Goal: Information Seeking & Learning: Learn about a topic

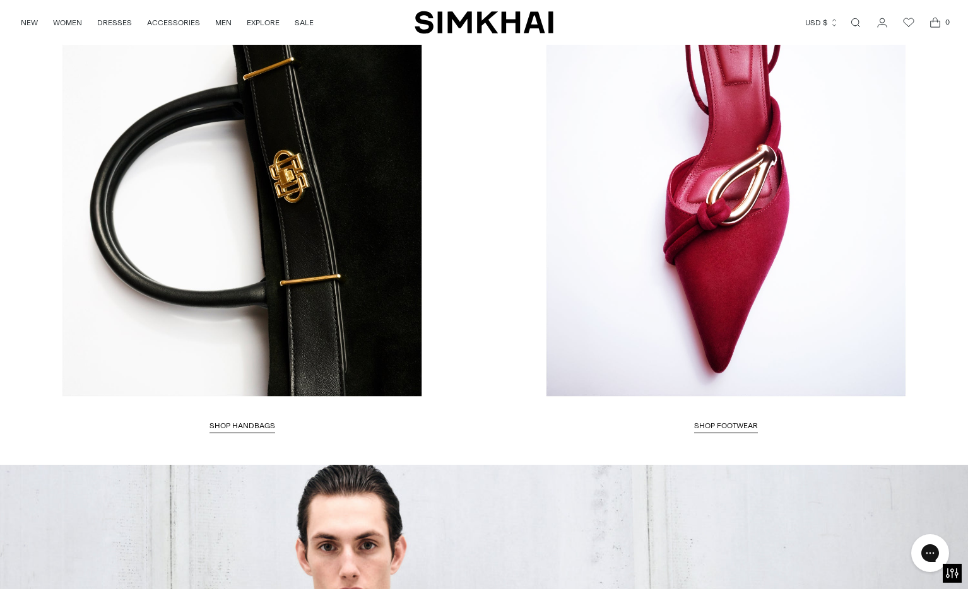
scroll to position [2692, 0]
click at [791, 23] on link "Open search modal" at bounding box center [855, 22] width 25 height 25
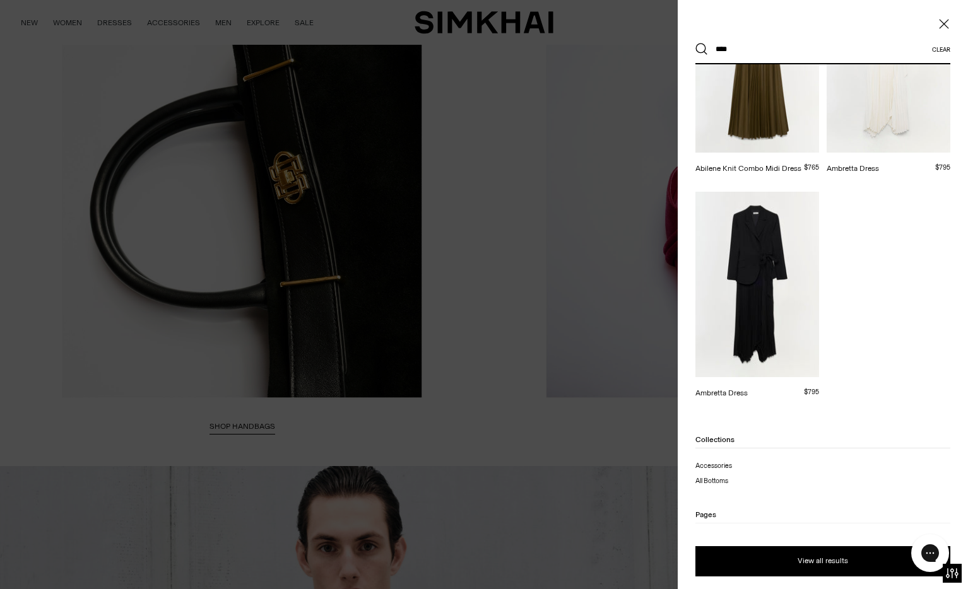
scroll to position [242, 0]
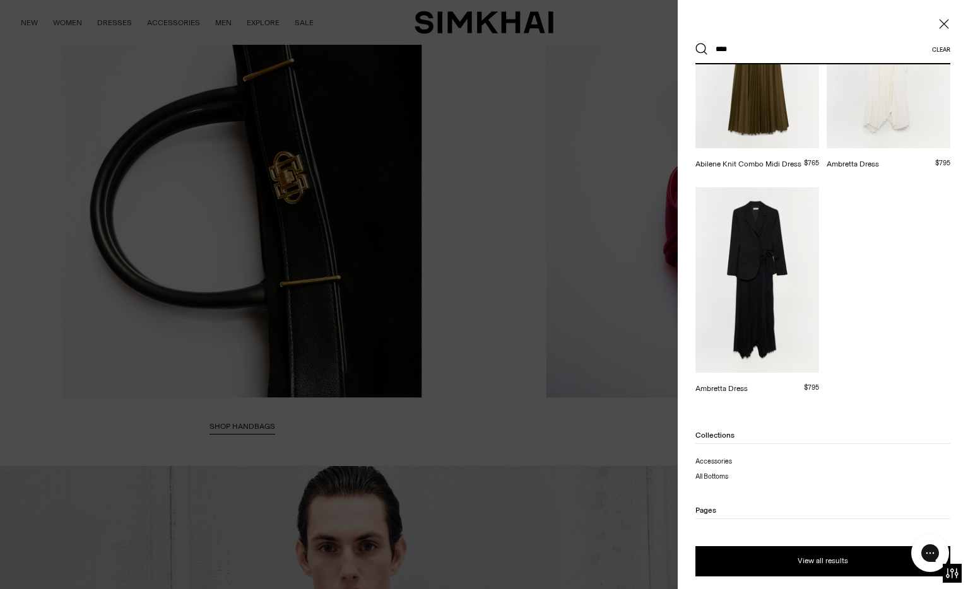
type input "****"
click at [695, 43] on button "Search" at bounding box center [701, 49] width 13 height 13
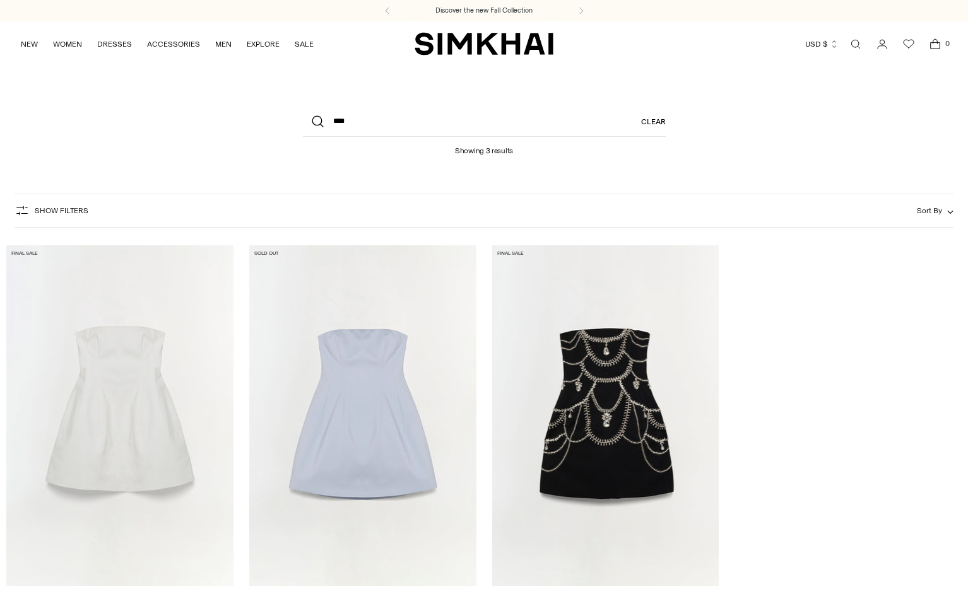
click at [0, 0] on img "Arta Strapless Mini Dress" at bounding box center [0, 0] width 0 height 0
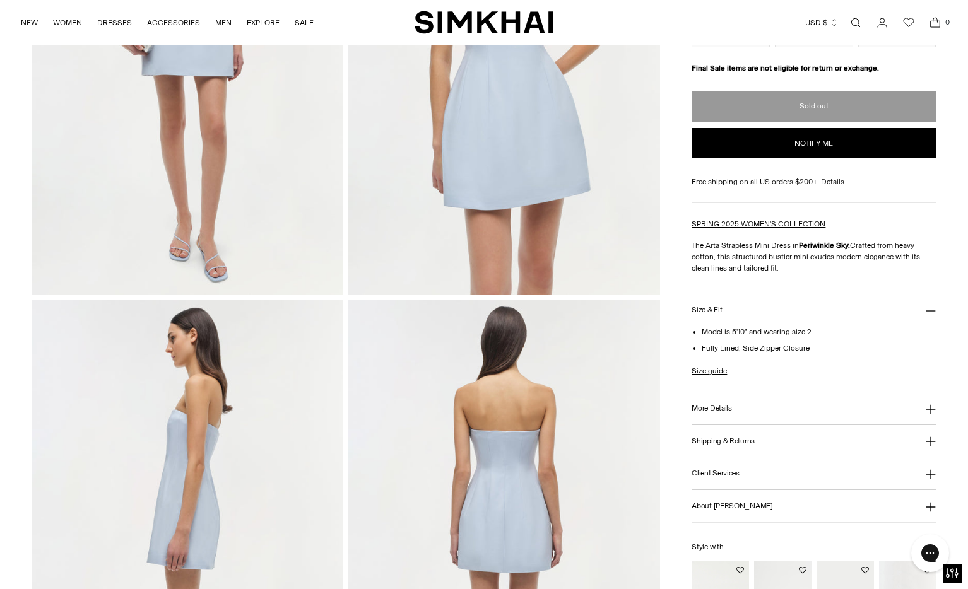
scroll to position [265, 0]
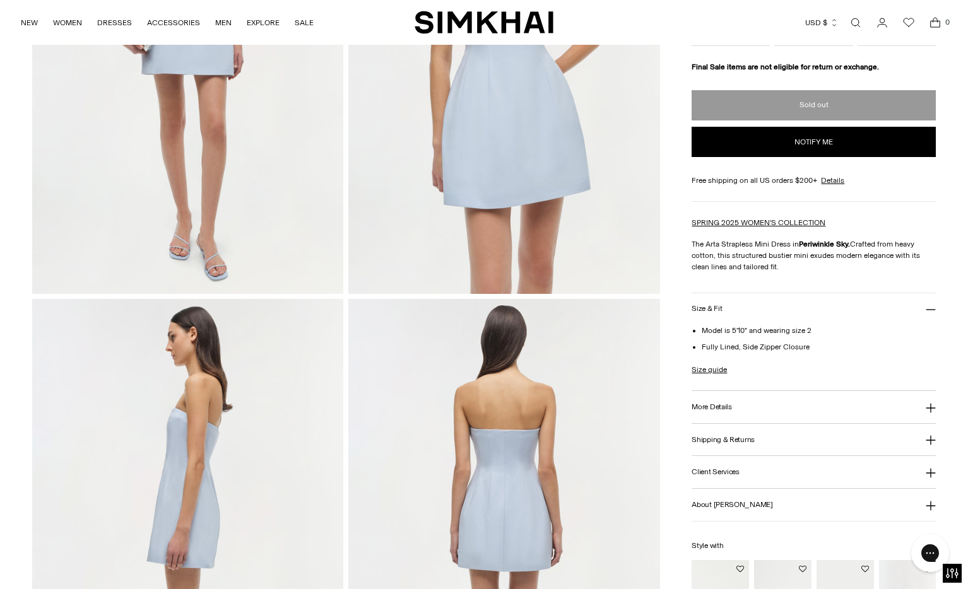
click at [719, 403] on h3 "More Details" at bounding box center [712, 407] width 40 height 8
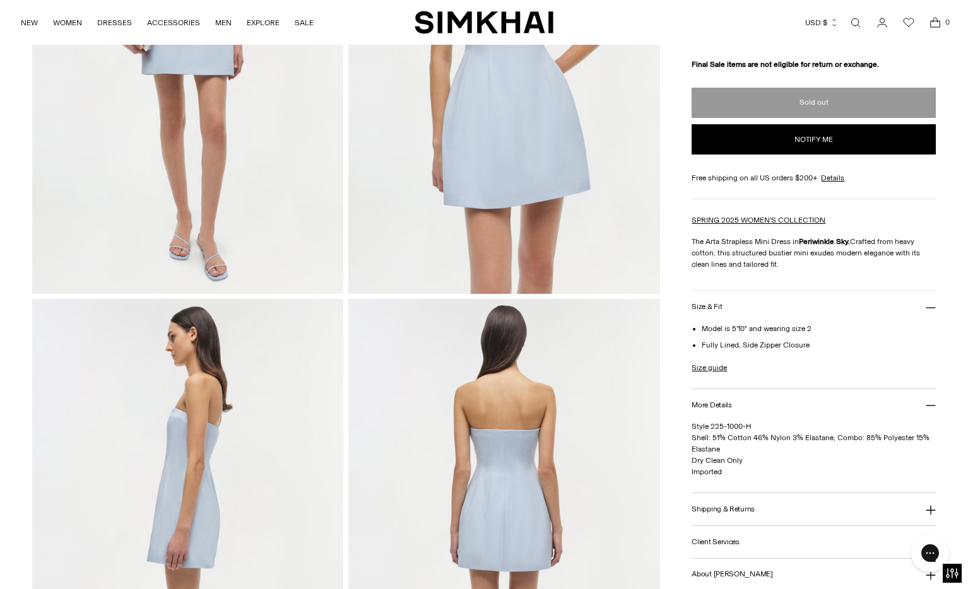
drag, startPoint x: 728, startPoint y: 436, endPoint x: 783, endPoint y: 438, distance: 54.9
click at [783, 436] on span "Style 225-1000-H Shell: 51% Cotton 46% Nylon 3% Elastane, Combo: 85% Polyester …" at bounding box center [811, 449] width 238 height 54
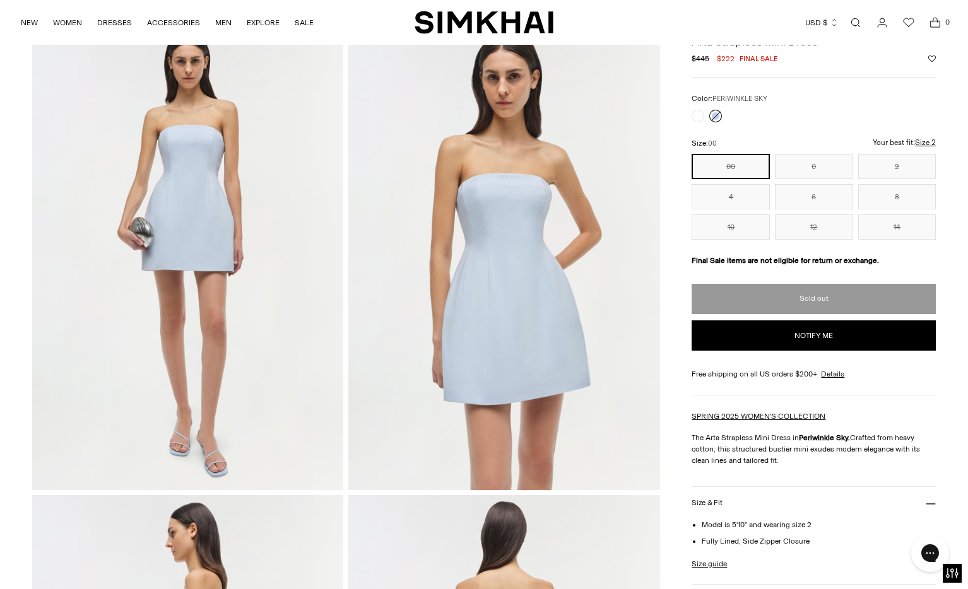
scroll to position [0, 0]
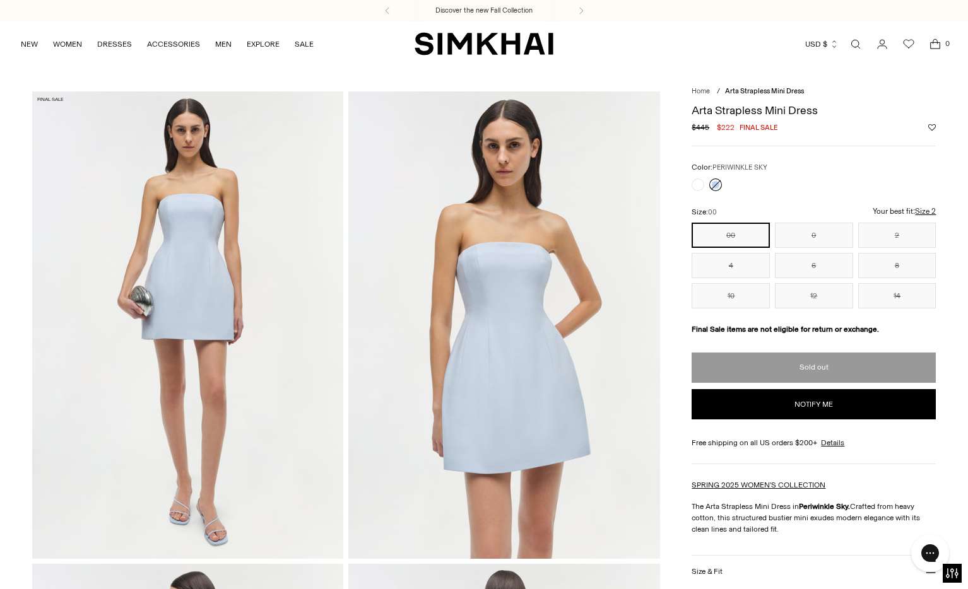
click at [854, 47] on link "Open search modal" at bounding box center [855, 44] width 25 height 25
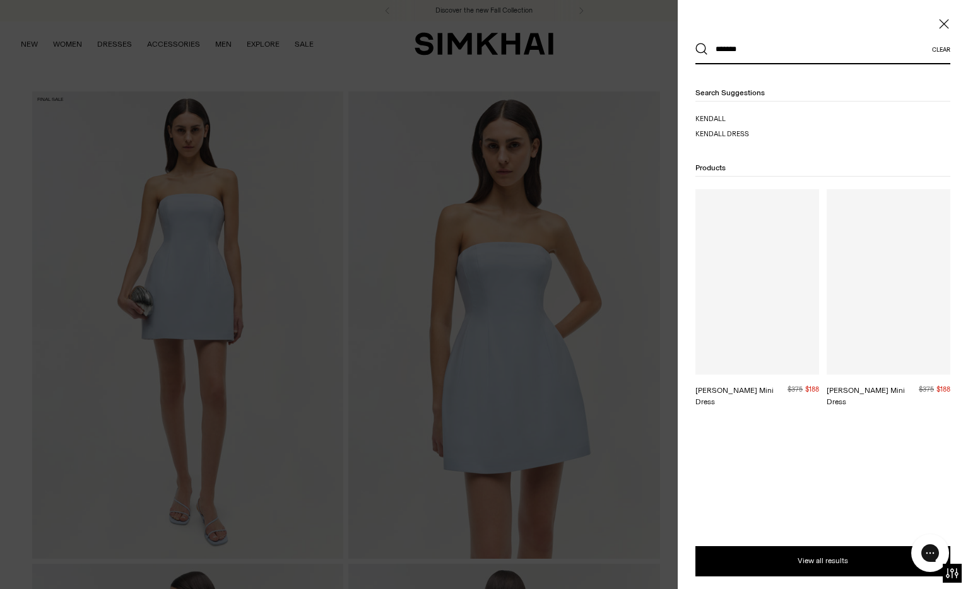
type input "*******"
click at [695, 43] on button "Search" at bounding box center [701, 49] width 13 height 13
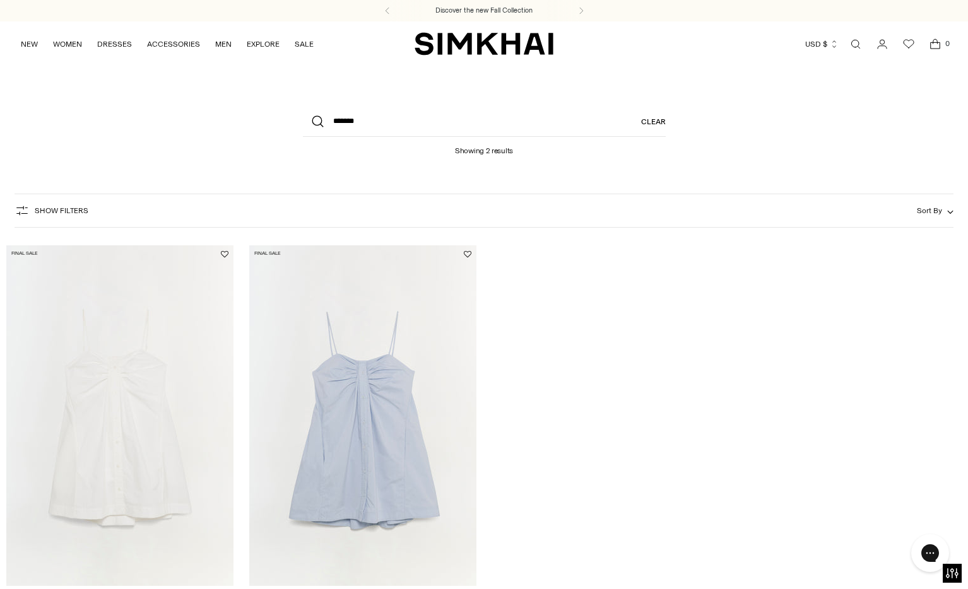
scroll to position [45, 0]
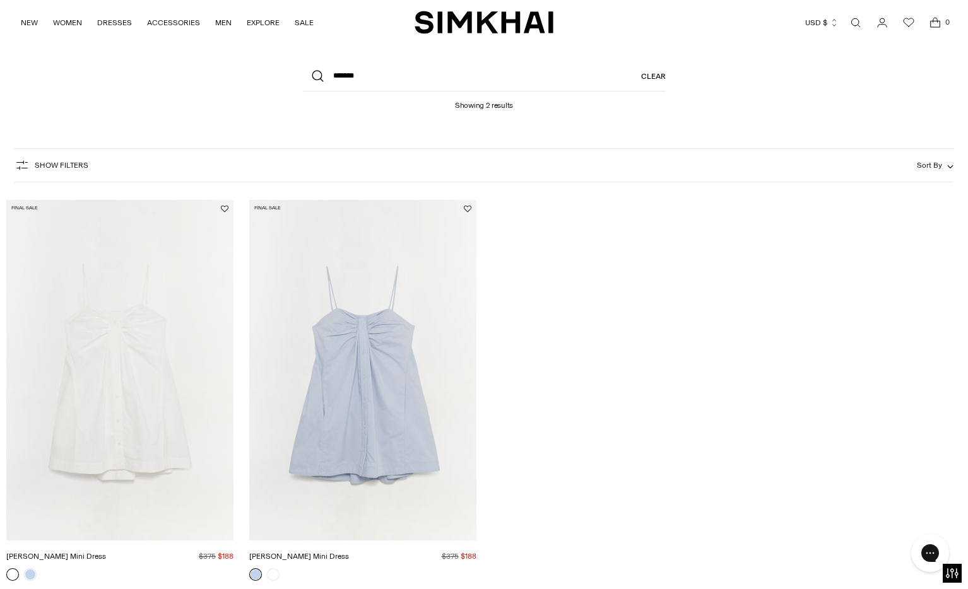
click at [0, 0] on img "Kendall Cotton Mini Dress" at bounding box center [0, 0] width 0 height 0
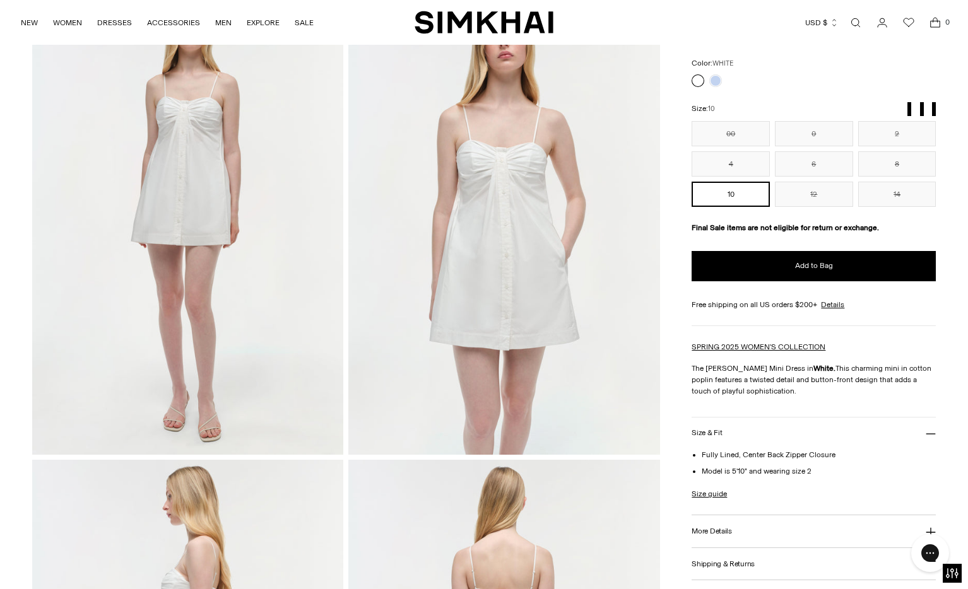
scroll to position [106, 0]
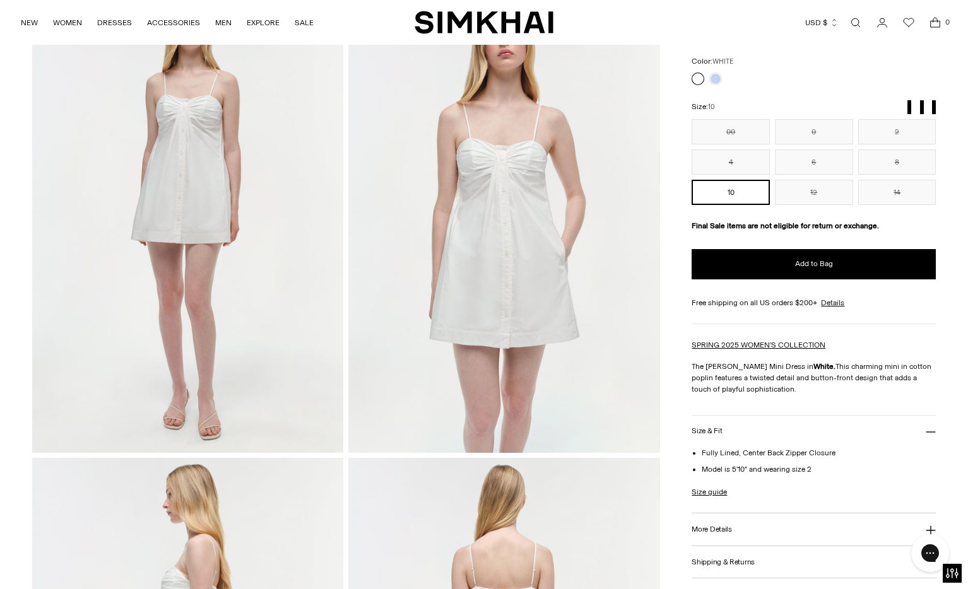
click at [531, 274] on img at bounding box center [504, 218] width 312 height 467
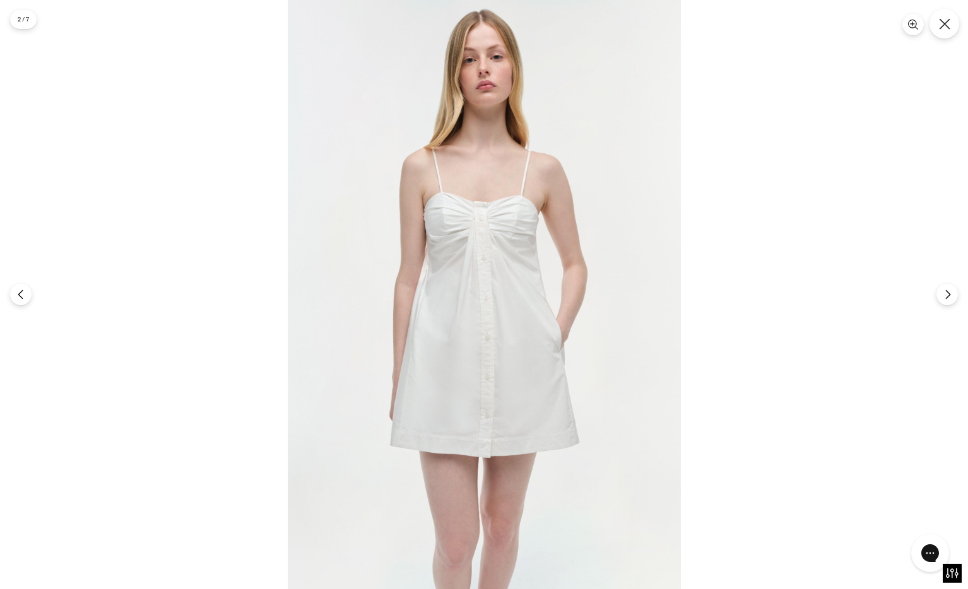
click at [938, 31] on button "Close" at bounding box center [945, 24] width 30 height 30
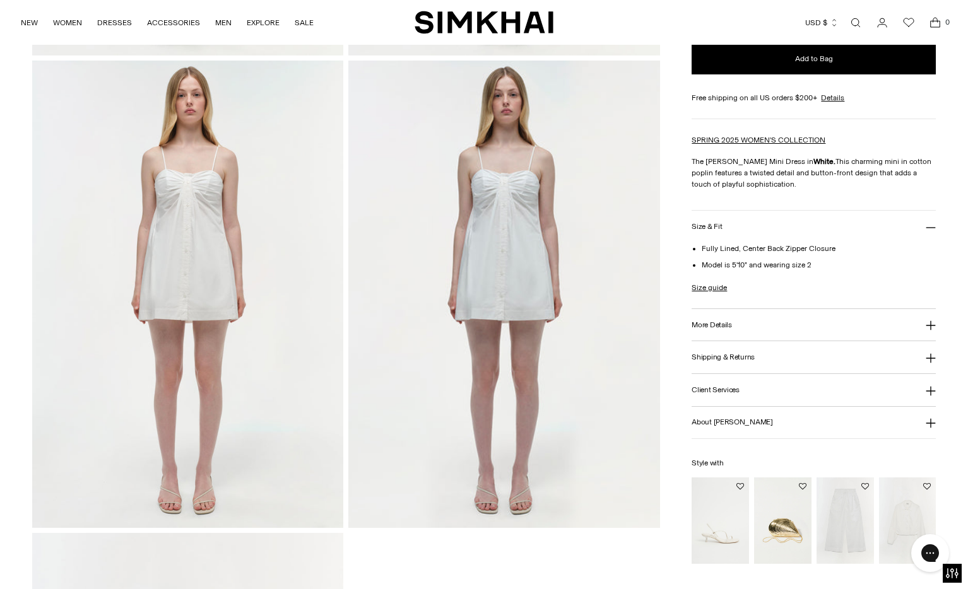
scroll to position [979, 0]
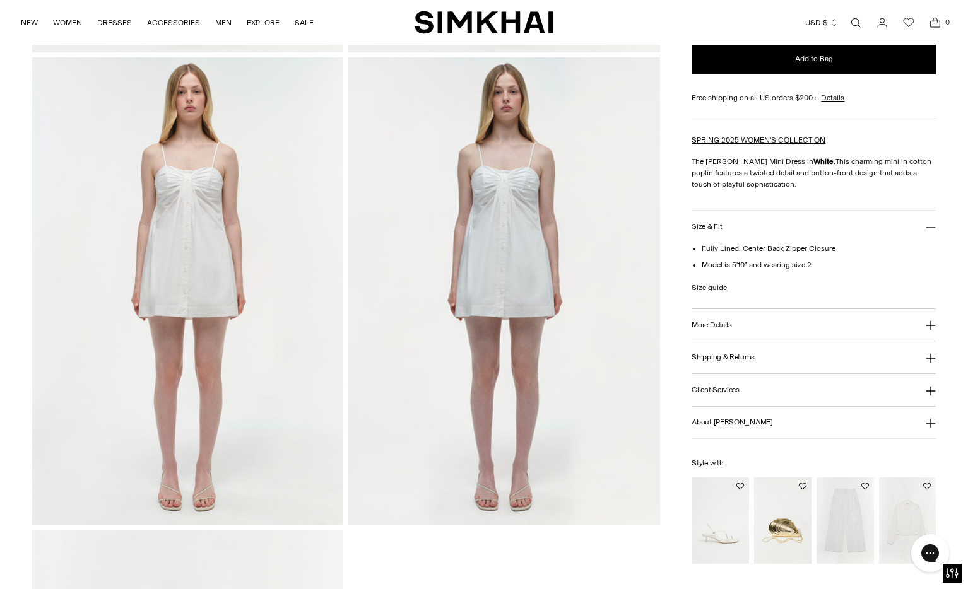
click at [854, 25] on link "Open search modal" at bounding box center [855, 22] width 25 height 25
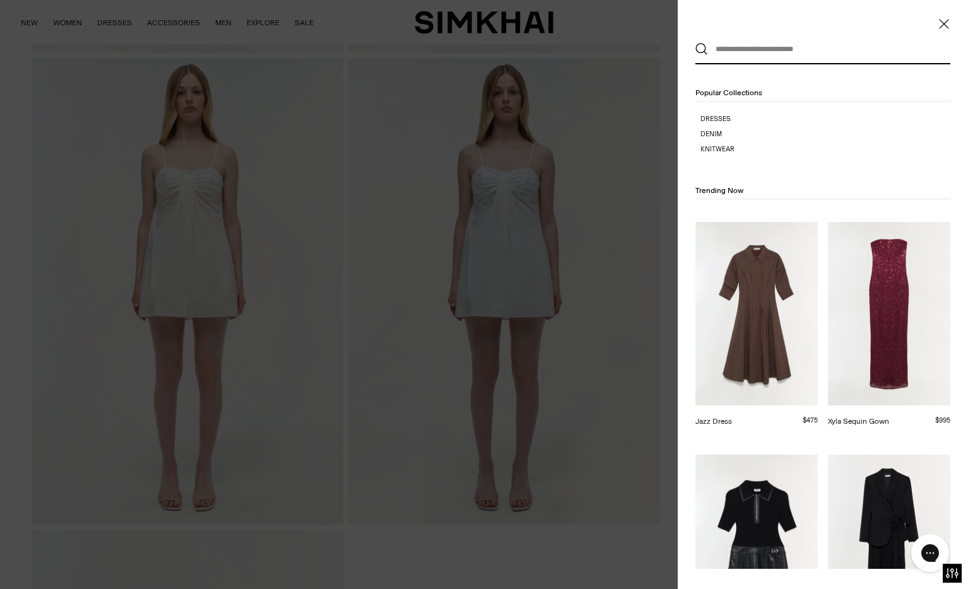
scroll to position [0, 0]
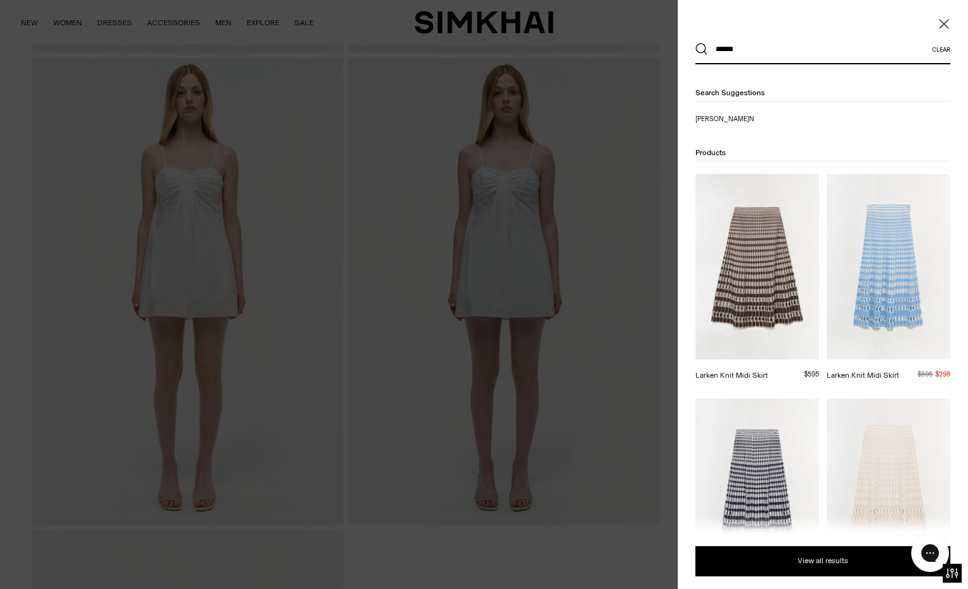
type input "******"
click at [911, 229] on img at bounding box center [889, 267] width 124 height 186
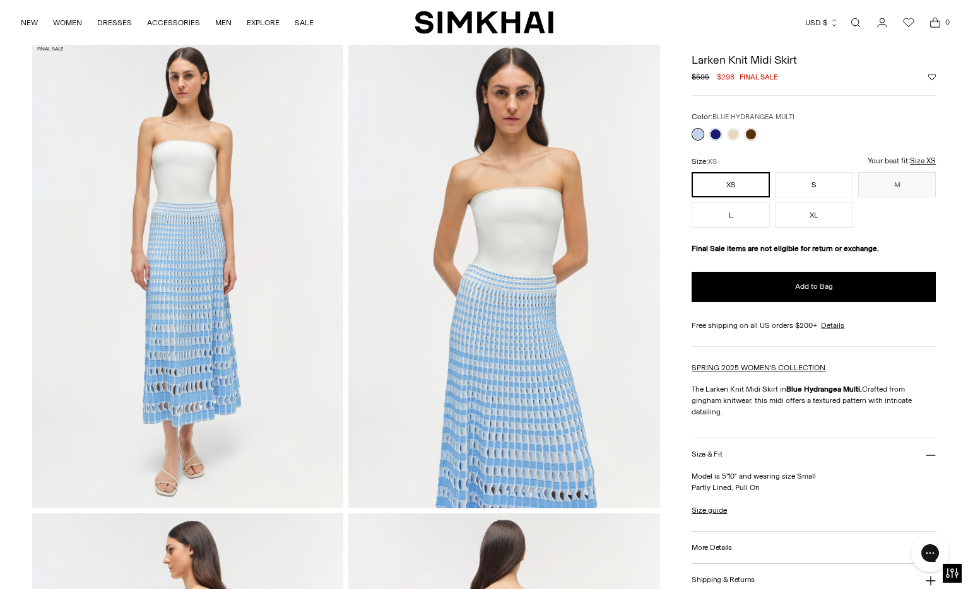
click at [855, 27] on link "Open search modal" at bounding box center [855, 22] width 25 height 25
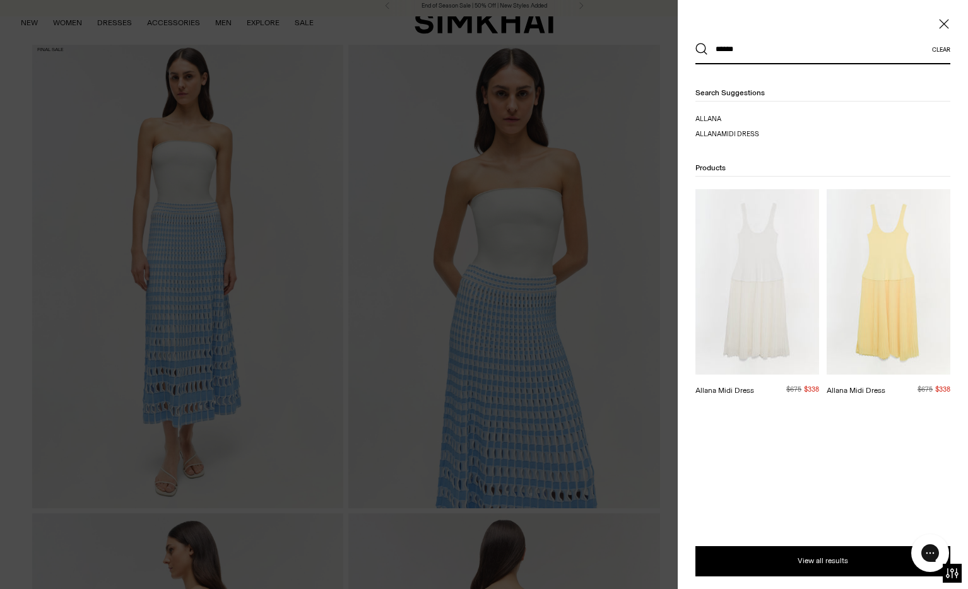
type input "******"
click at [886, 258] on img at bounding box center [889, 282] width 124 height 186
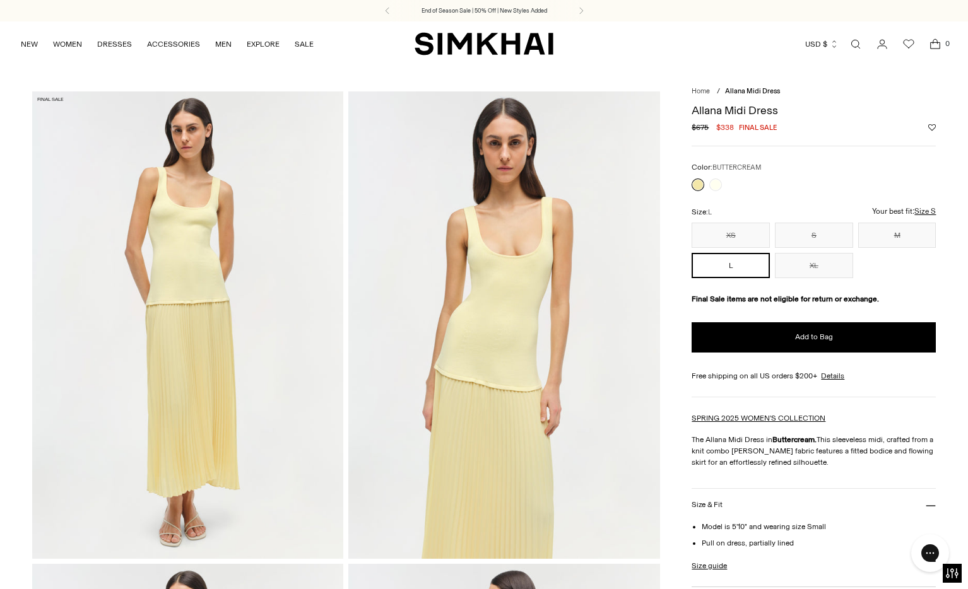
drag, startPoint x: 855, startPoint y: 42, endPoint x: 848, endPoint y: 39, distance: 7.6
click at [854, 42] on link "Open search modal" at bounding box center [855, 44] width 25 height 25
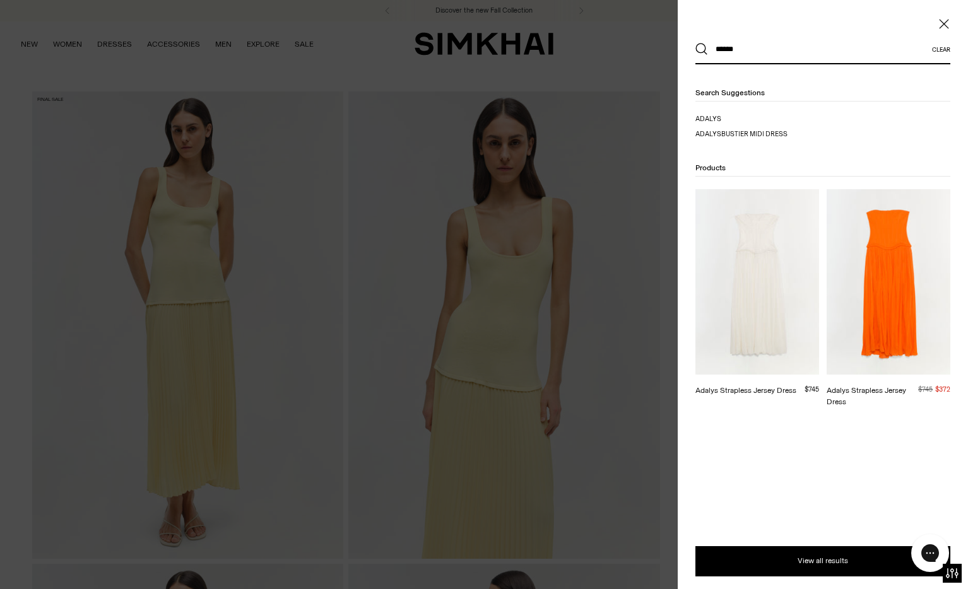
type input "******"
click at [896, 269] on img at bounding box center [889, 282] width 124 height 186
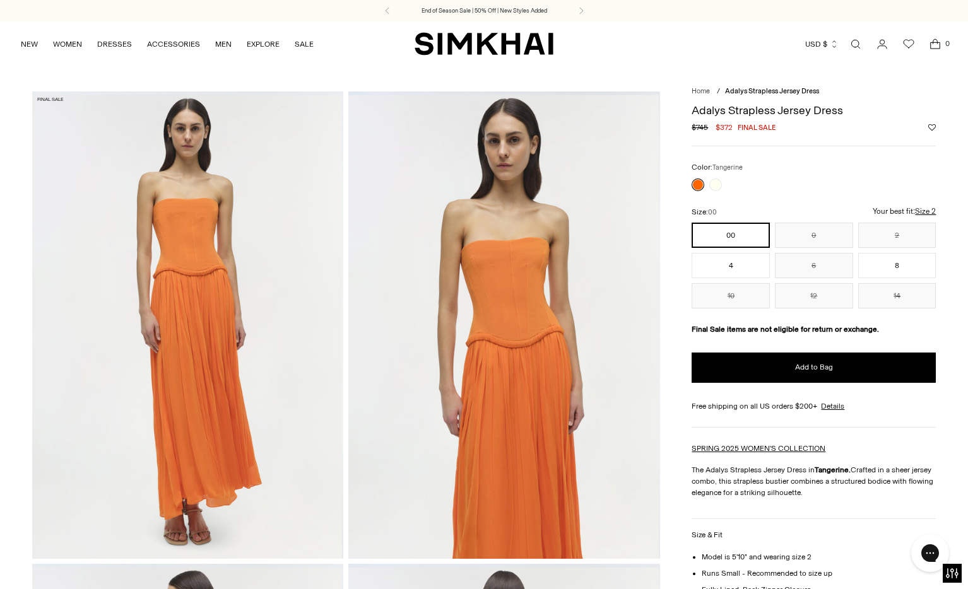
click at [862, 45] on link "Open search modal" at bounding box center [855, 44] width 25 height 25
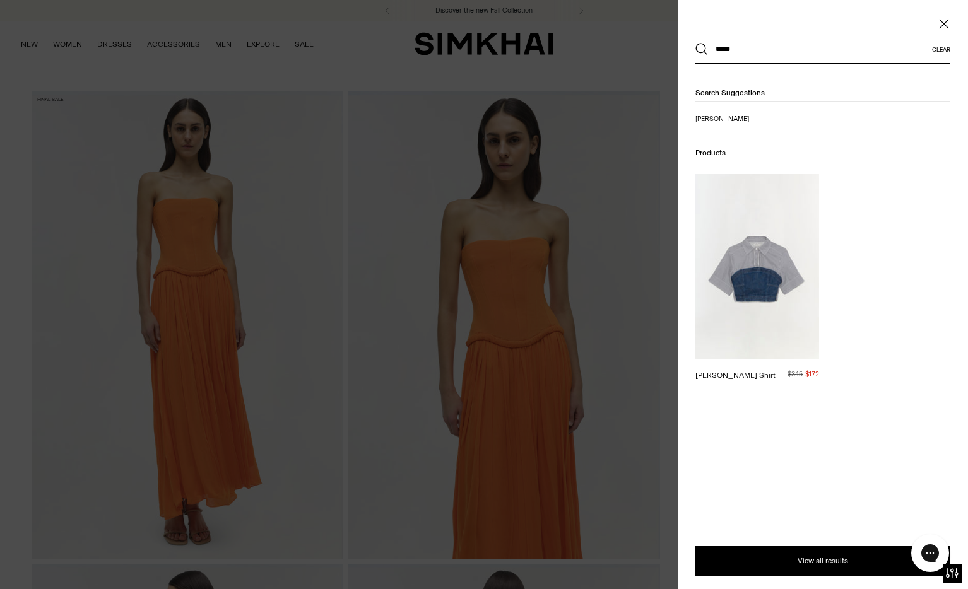
type input "*****"
click at [768, 293] on img at bounding box center [757, 267] width 124 height 186
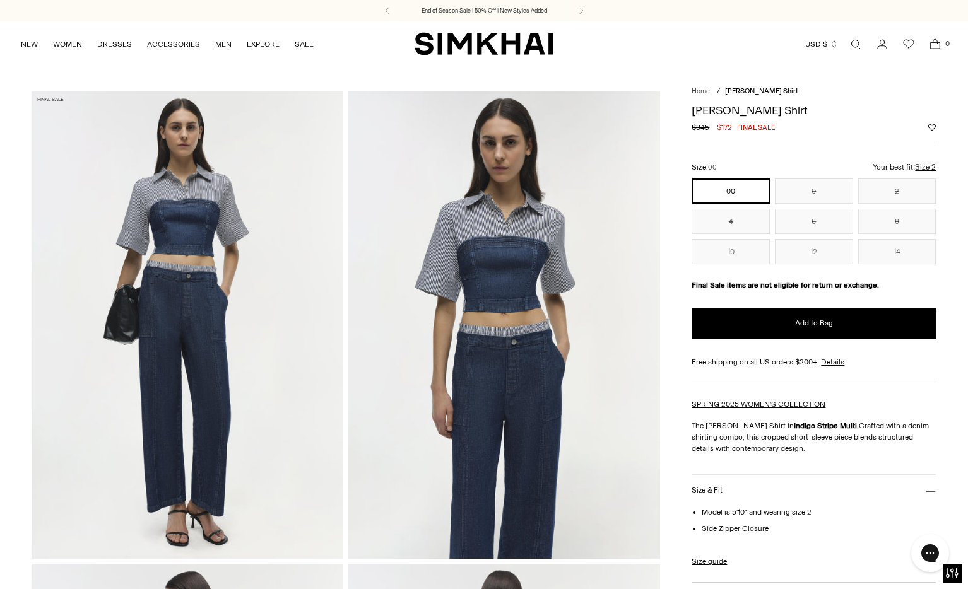
click at [858, 45] on link "Open search modal" at bounding box center [855, 44] width 25 height 25
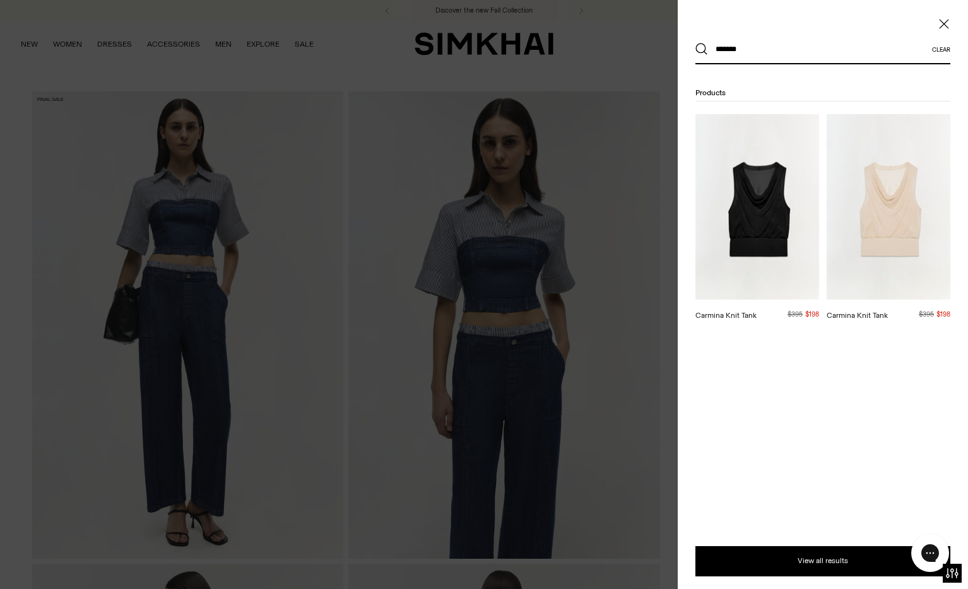
type input "*******"
click at [900, 193] on img at bounding box center [889, 207] width 124 height 186
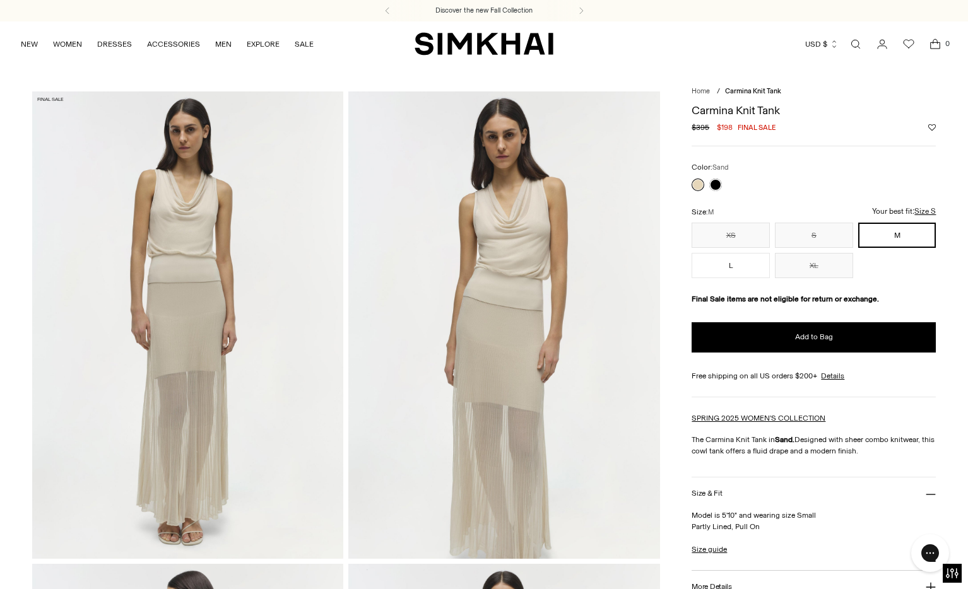
click at [858, 44] on link "Open search modal" at bounding box center [855, 44] width 25 height 25
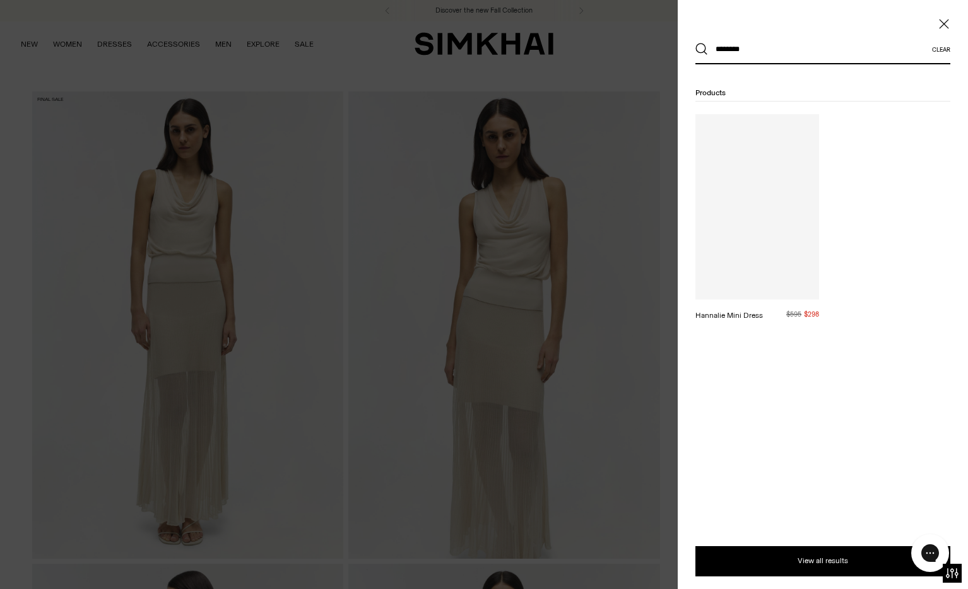
type input "********"
click at [695, 43] on button "Search" at bounding box center [701, 49] width 13 height 13
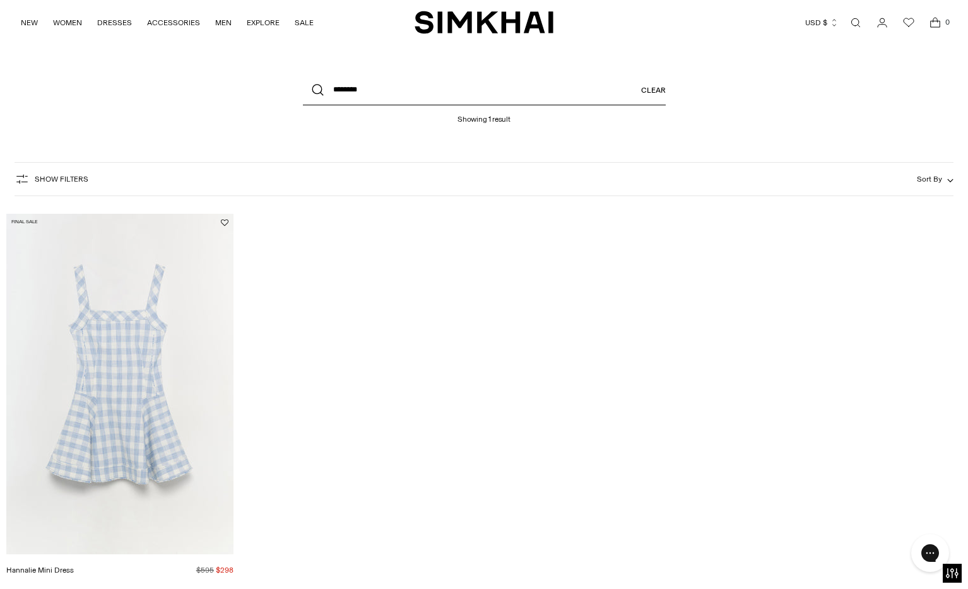
click at [586, 92] on input "********" at bounding box center [484, 90] width 363 height 30
click at [585, 92] on input "********" at bounding box center [484, 90] width 363 height 30
type input "**********"
click at [303, 75] on button "Search" at bounding box center [318, 90] width 30 height 30
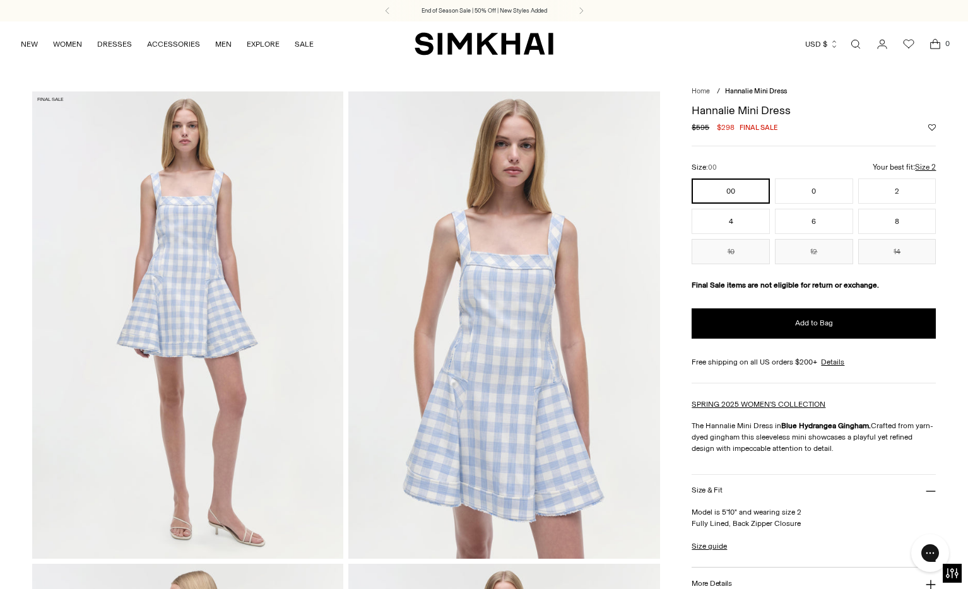
click at [542, 319] on img at bounding box center [504, 325] width 312 height 467
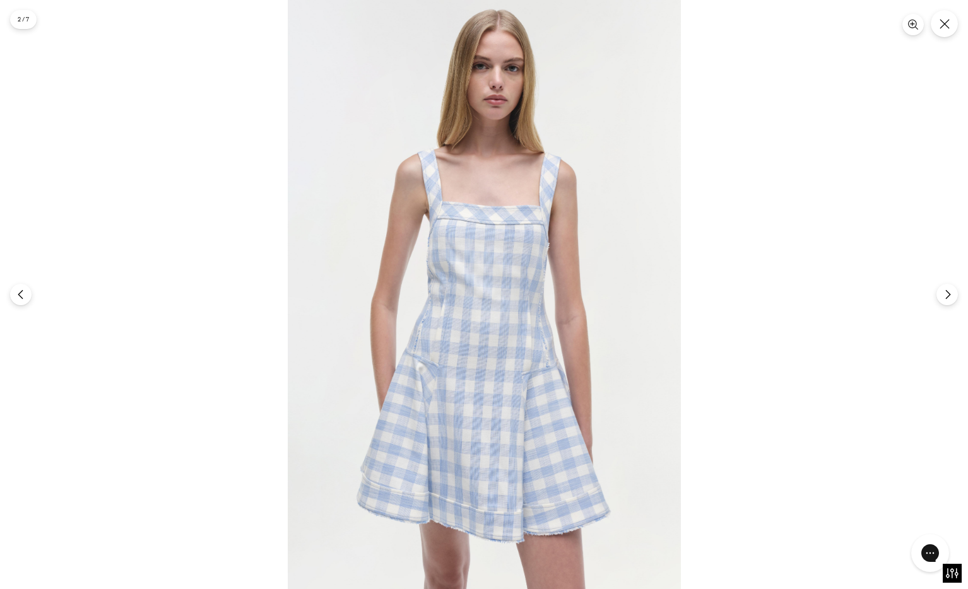
click at [511, 299] on img at bounding box center [484, 294] width 393 height 589
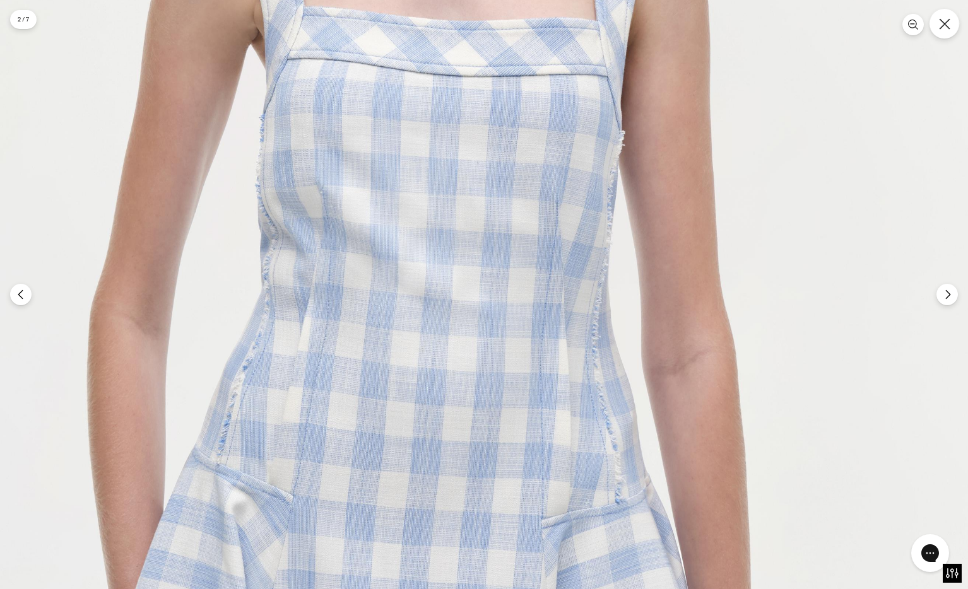
click at [946, 32] on button "Close" at bounding box center [945, 24] width 30 height 30
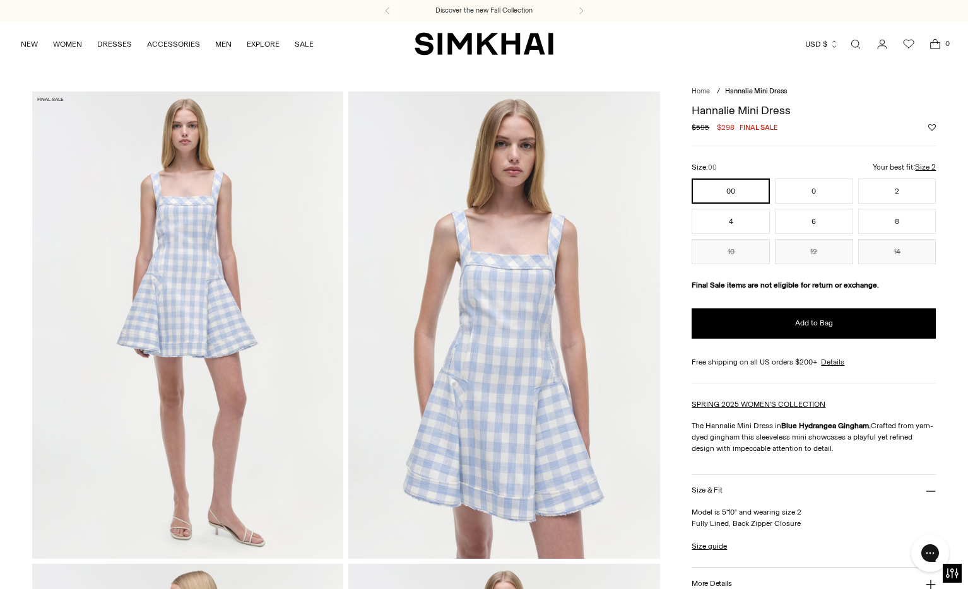
click at [540, 362] on img at bounding box center [504, 325] width 312 height 467
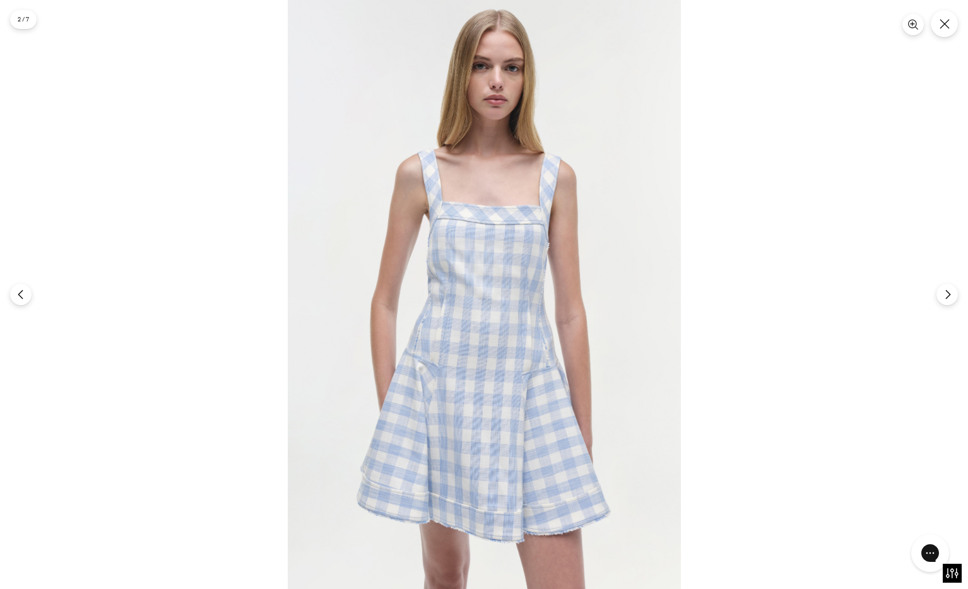
click at [517, 350] on img at bounding box center [484, 294] width 393 height 589
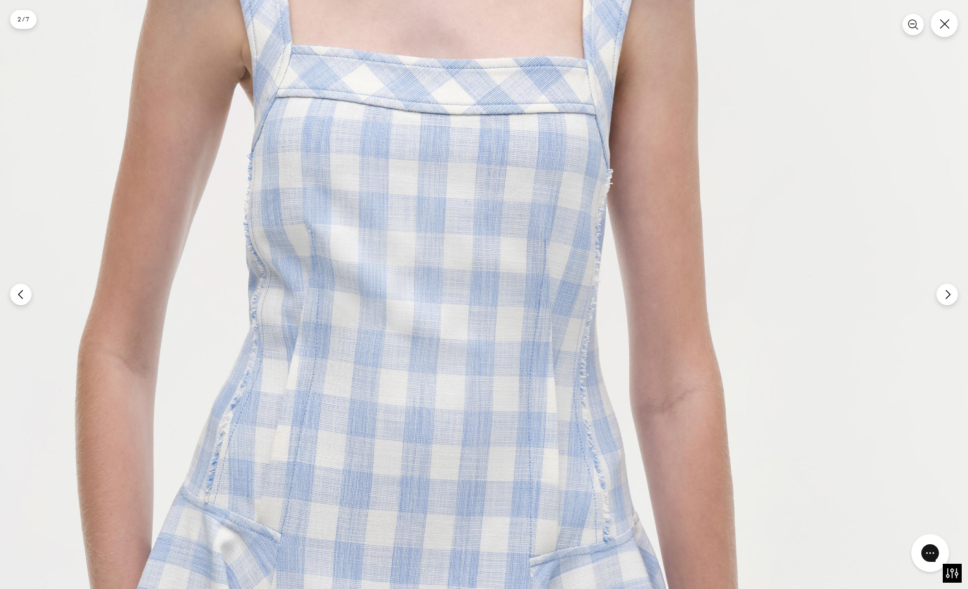
click at [943, 28] on icon "Close" at bounding box center [945, 24] width 10 height 10
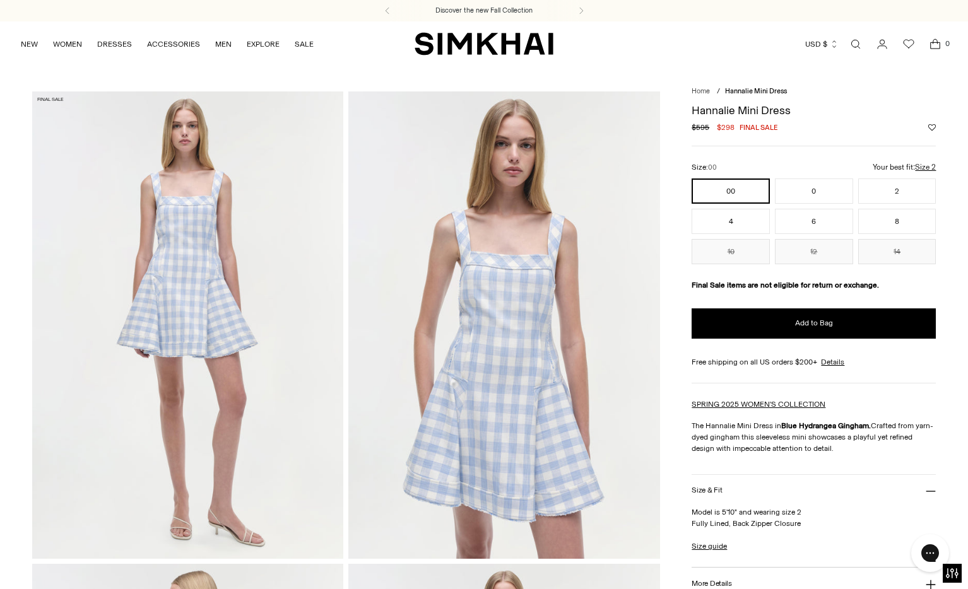
click at [857, 40] on link "Open search modal" at bounding box center [855, 44] width 25 height 25
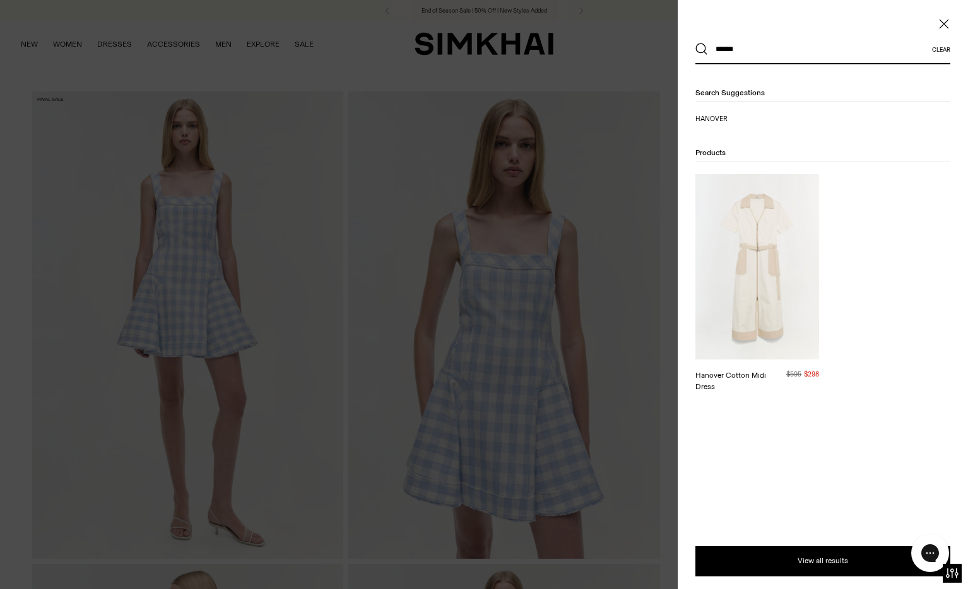
type input "******"
click at [729, 306] on img at bounding box center [757, 267] width 124 height 186
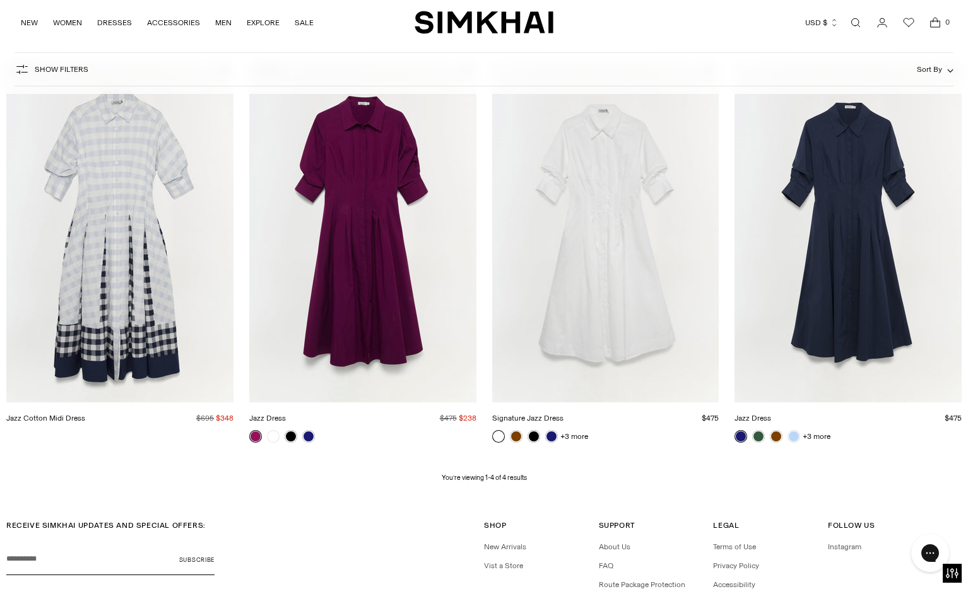
scroll to position [186, 0]
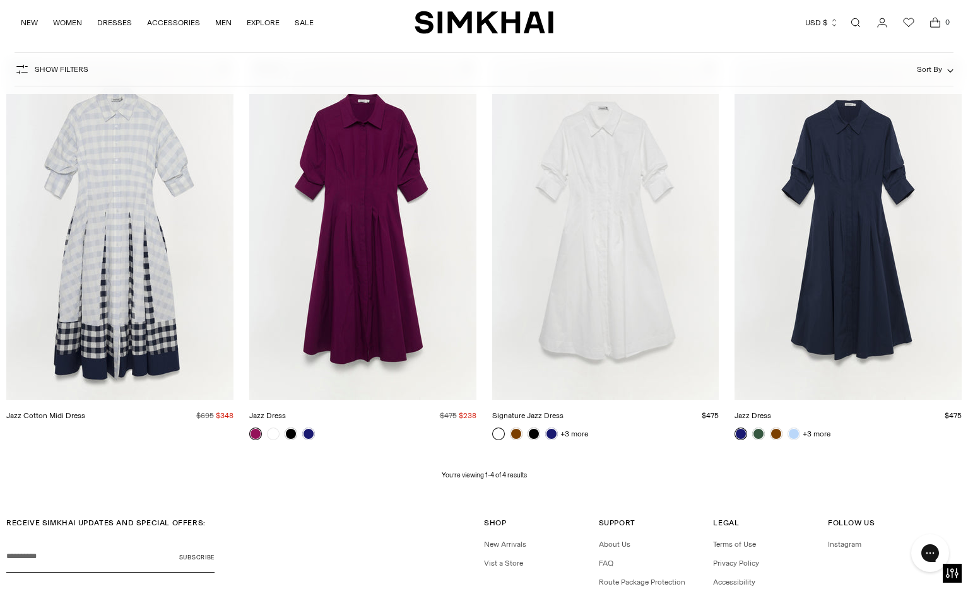
click at [0, 0] on img "Jazz Cotton Midi Dress" at bounding box center [0, 0] width 0 height 0
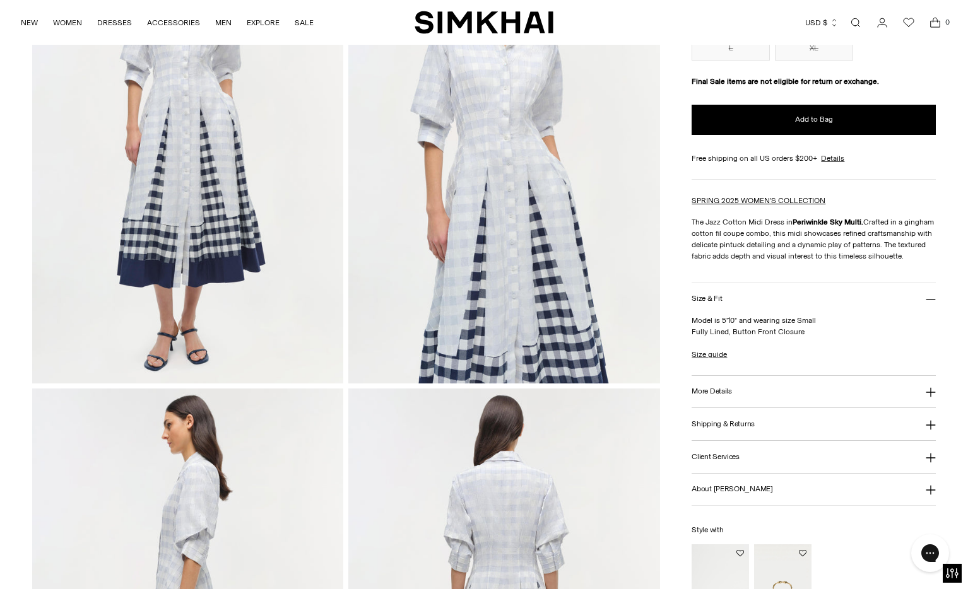
click at [744, 394] on button "More Details" at bounding box center [814, 392] width 244 height 32
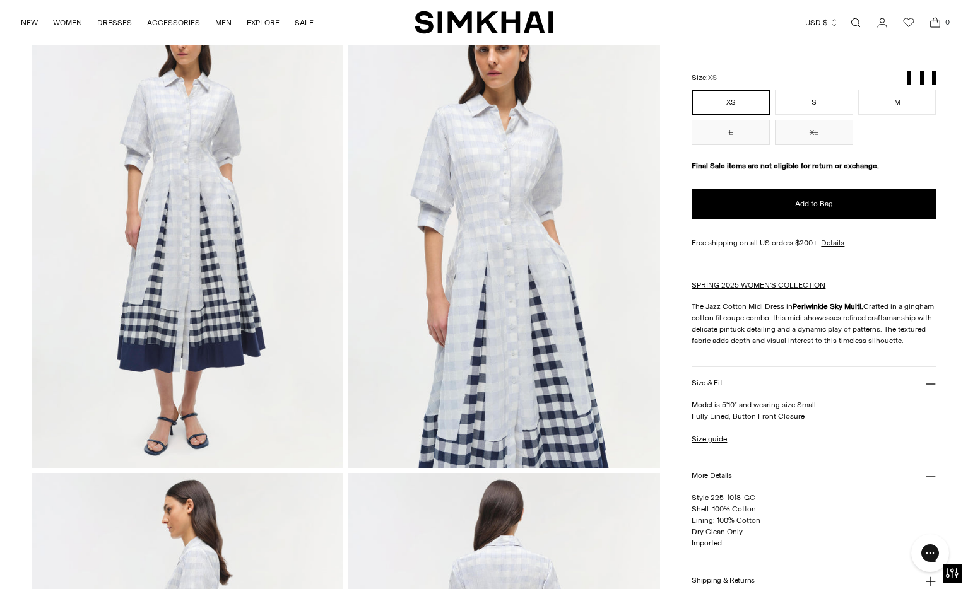
scroll to position [80, 0]
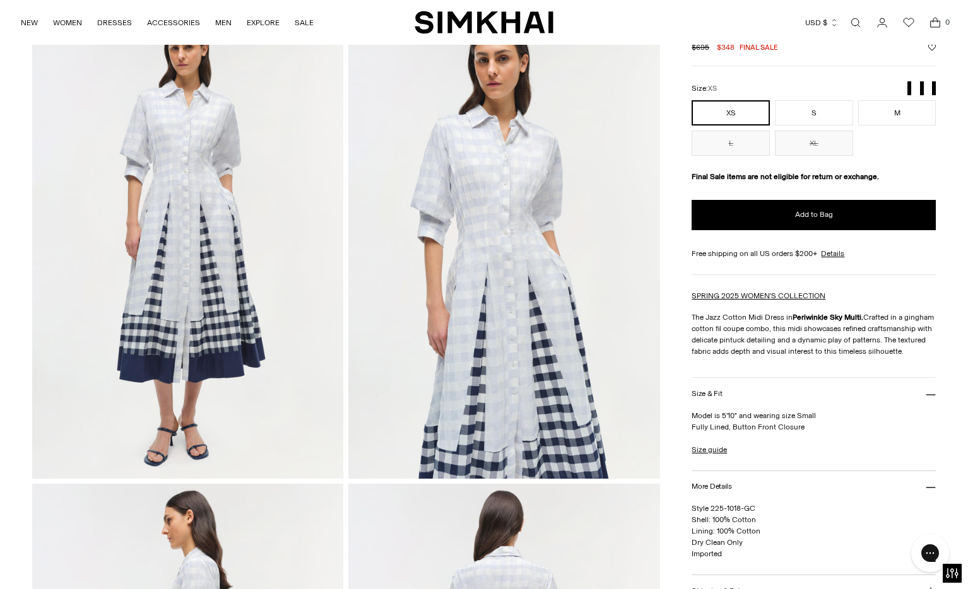
click at [490, 213] on img at bounding box center [504, 244] width 312 height 467
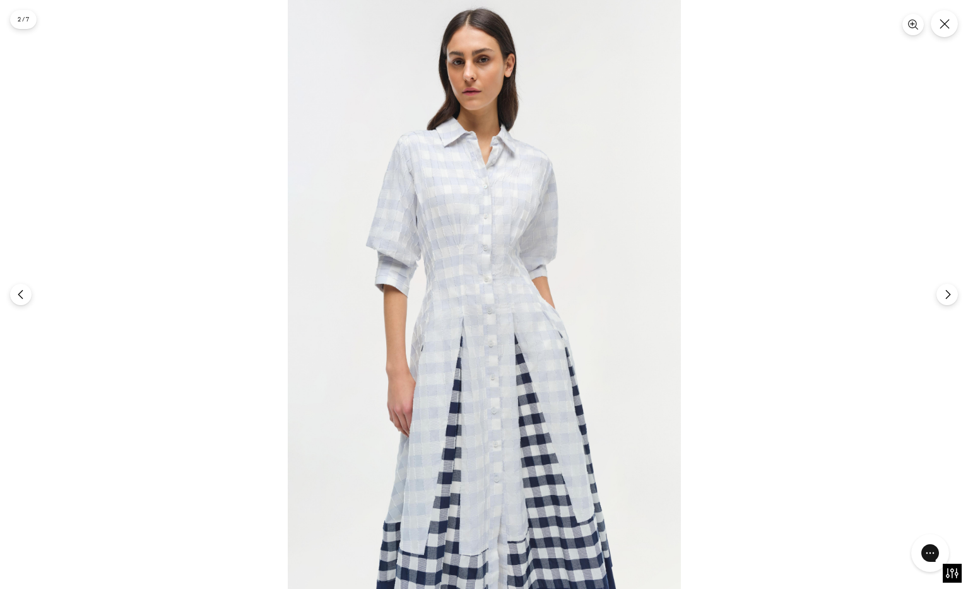
click at [492, 260] on img at bounding box center [484, 294] width 393 height 589
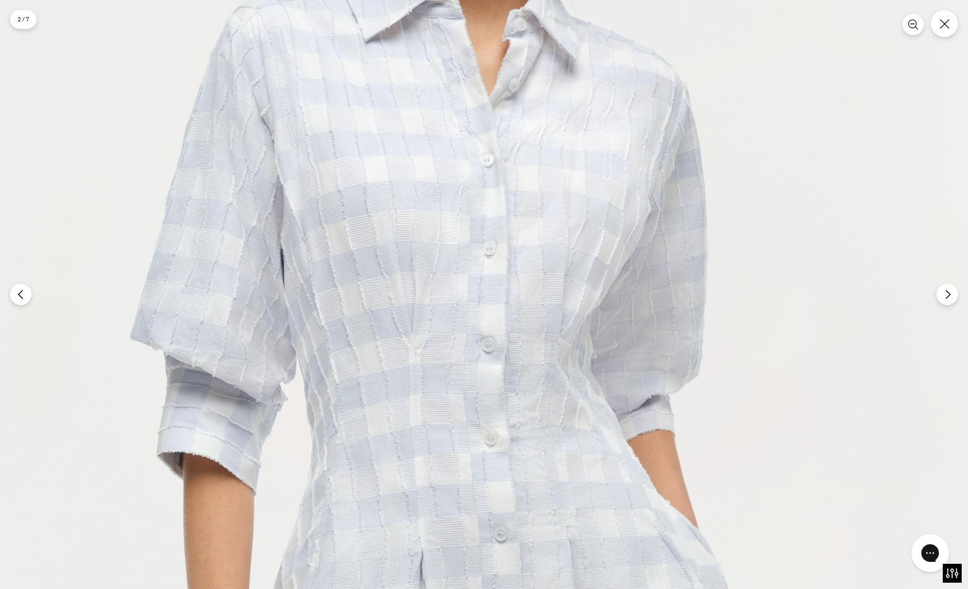
click at [567, 343] on img at bounding box center [485, 485] width 1179 height 1768
click at [940, 25] on icon "Close" at bounding box center [944, 23] width 11 height 11
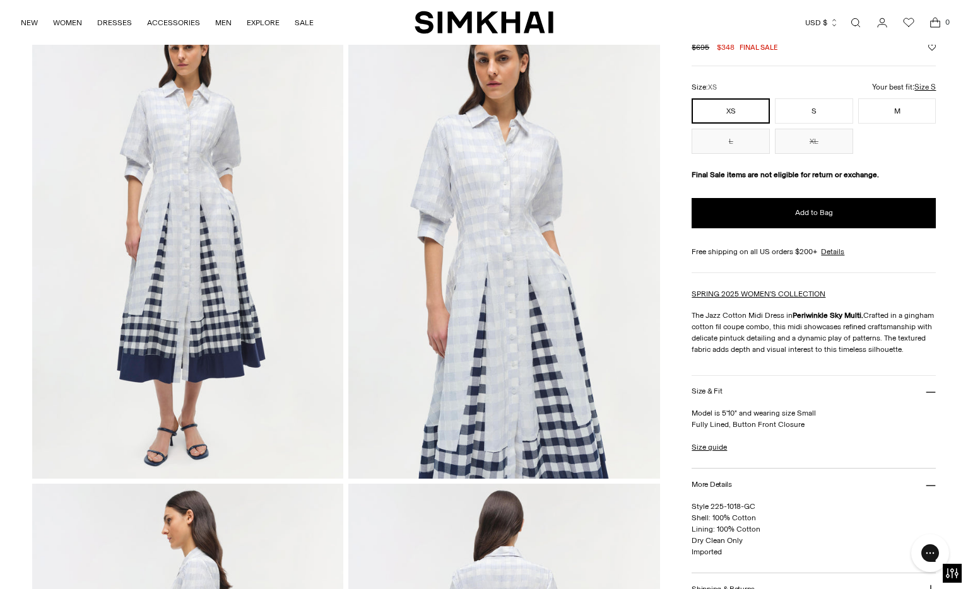
click at [856, 25] on link "Open search modal" at bounding box center [855, 22] width 25 height 25
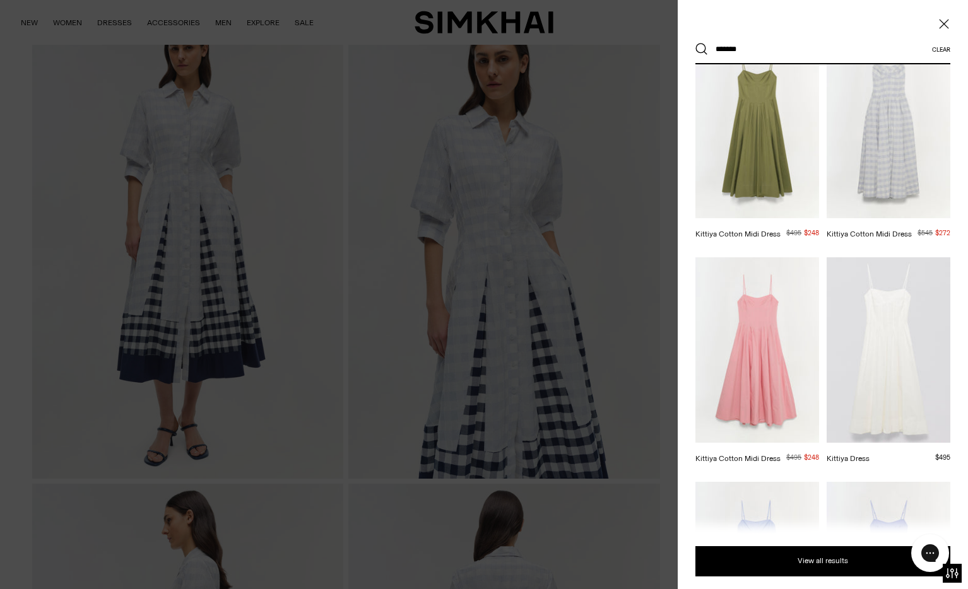
scroll to position [182, 0]
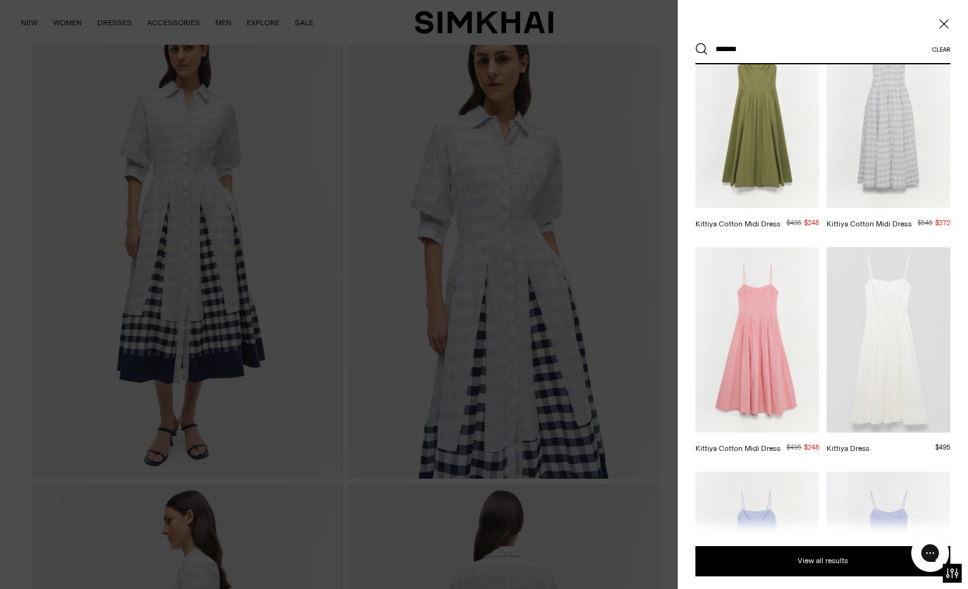
type input "*******"
click at [849, 351] on img at bounding box center [889, 340] width 124 height 186
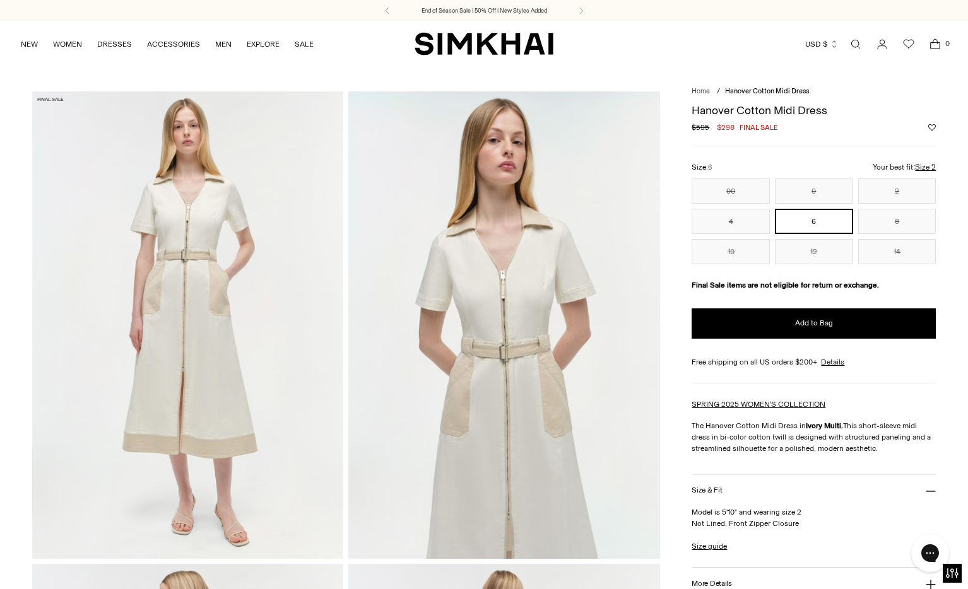
click at [856, 45] on link "Open search modal" at bounding box center [855, 44] width 25 height 25
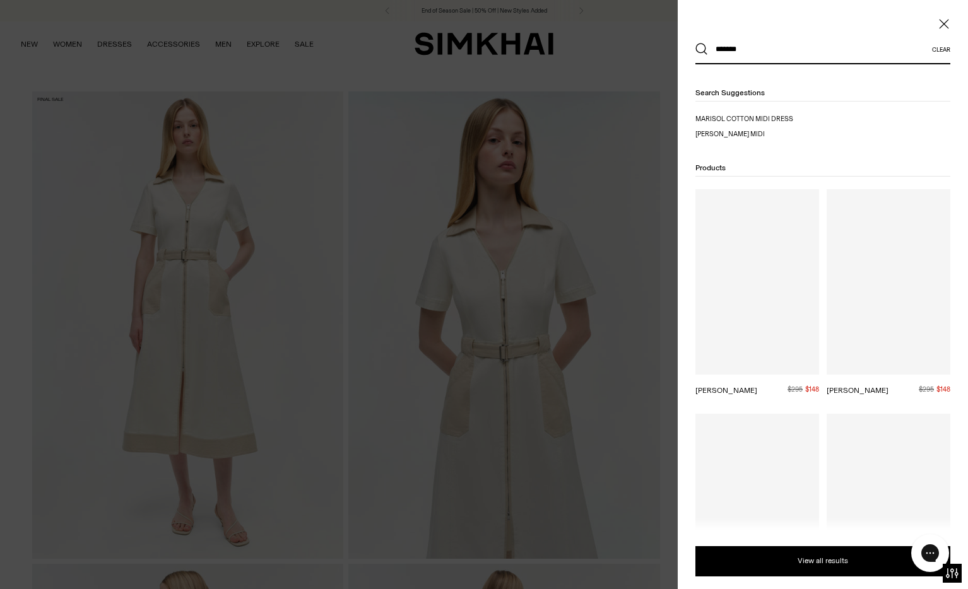
type input "*******"
click at [695, 43] on button "Search" at bounding box center [701, 49] width 13 height 13
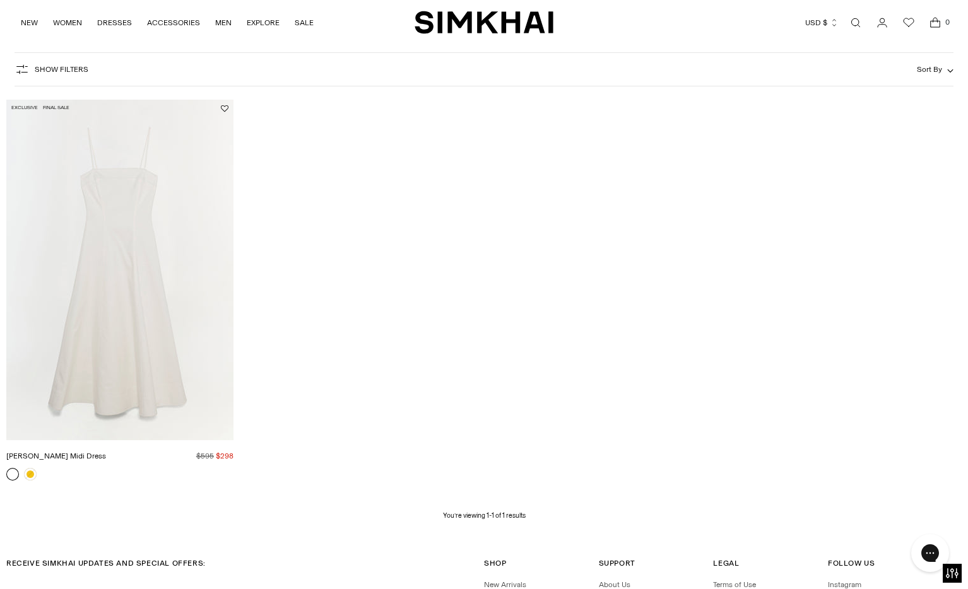
scroll to position [148, 0]
click at [0, 0] on img "Marisol Cotton Midi Dress" at bounding box center [0, 0] width 0 height 0
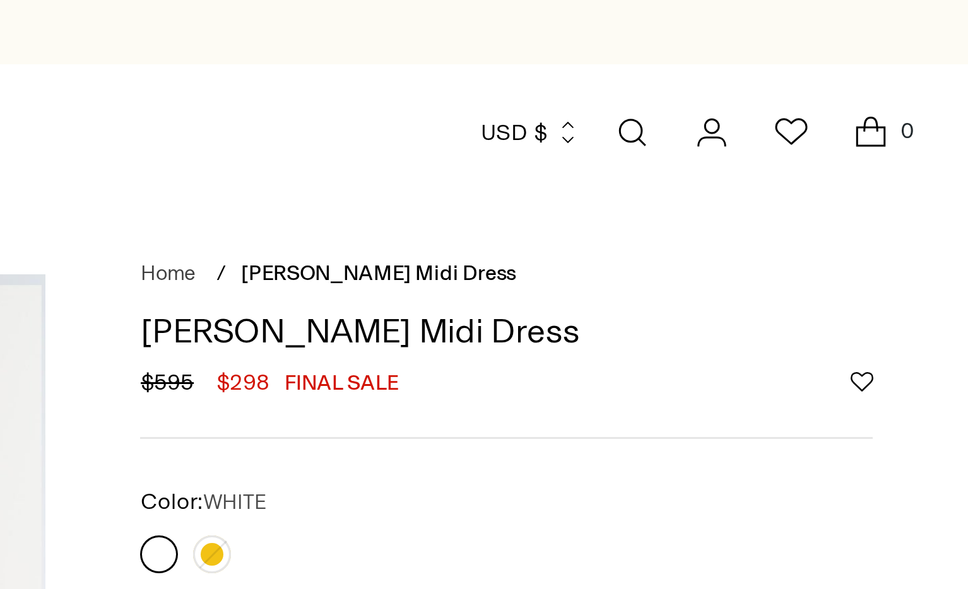
click at [908, 30] on div "Currency USD $ [GEOGRAPHIC_DATA] (ALL L) [GEOGRAPHIC_DATA] (DZD د.ج) [GEOGRAPHI…" at bounding box center [750, 44] width 394 height 28
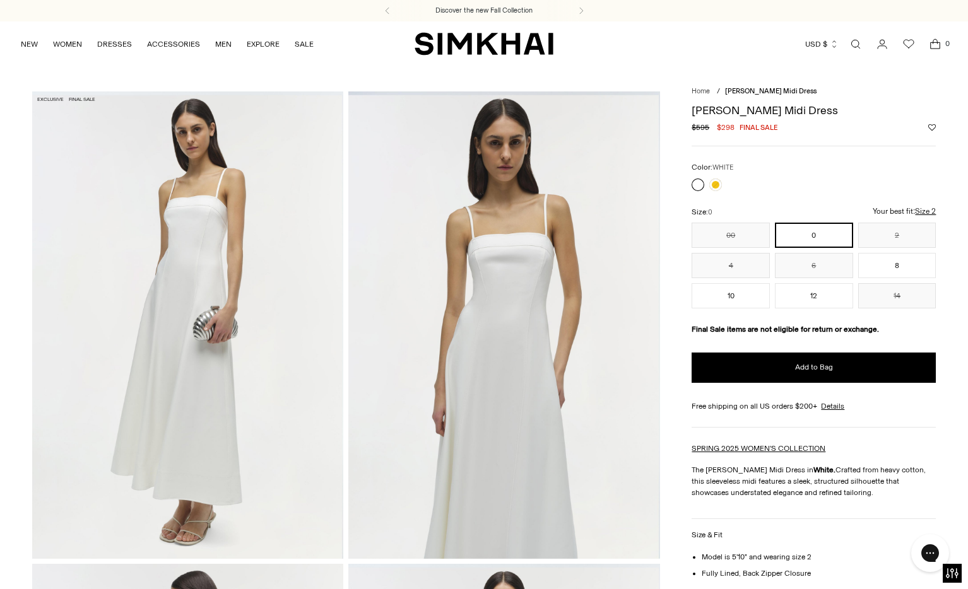
click at [848, 44] on link "Open search modal" at bounding box center [855, 44] width 25 height 25
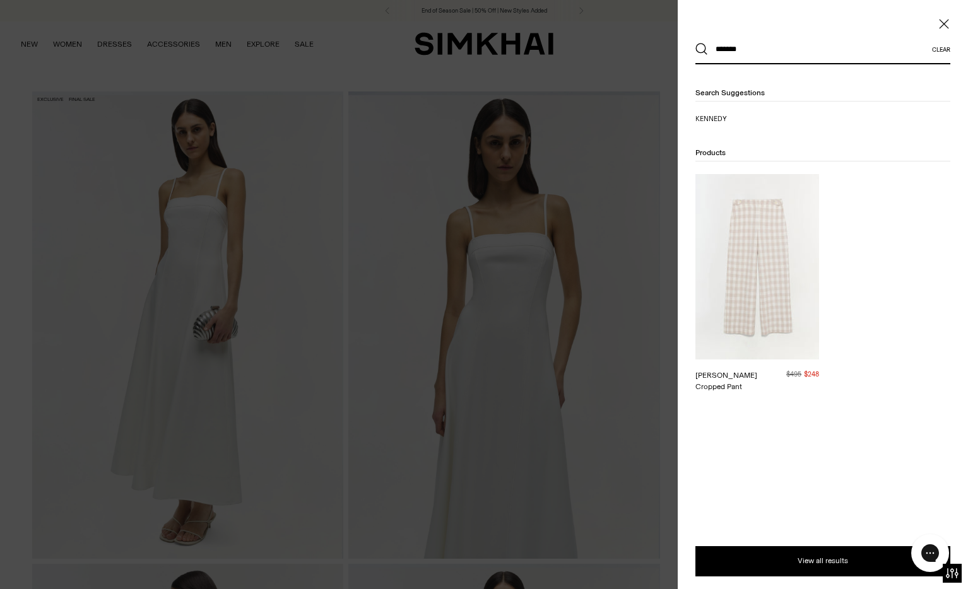
type input "*******"
click at [695, 43] on button "Search" at bounding box center [701, 49] width 13 height 13
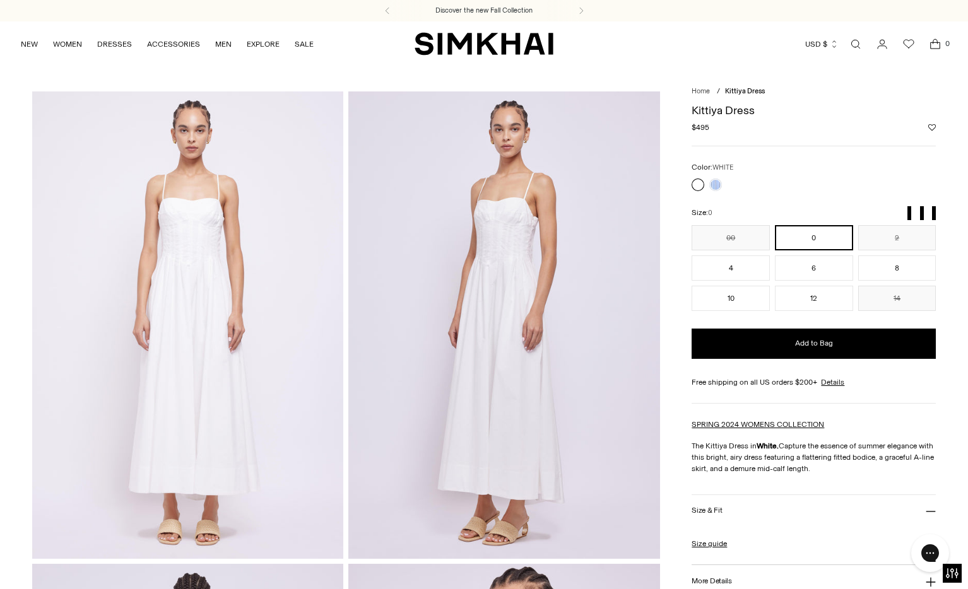
click at [854, 43] on link "Open search modal" at bounding box center [855, 44] width 25 height 25
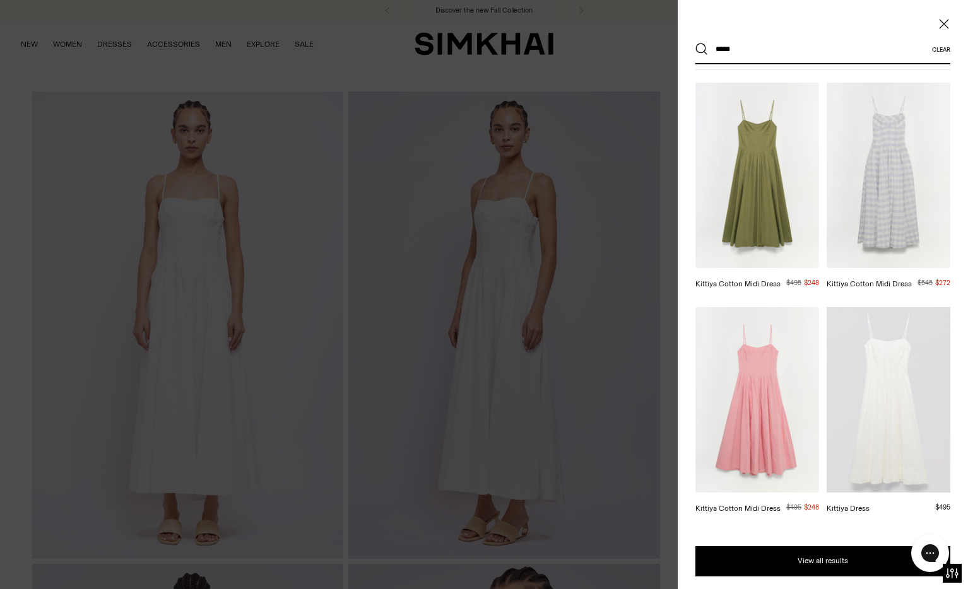
scroll to position [153, 0]
type input "*****"
click at [742, 197] on img at bounding box center [757, 175] width 124 height 186
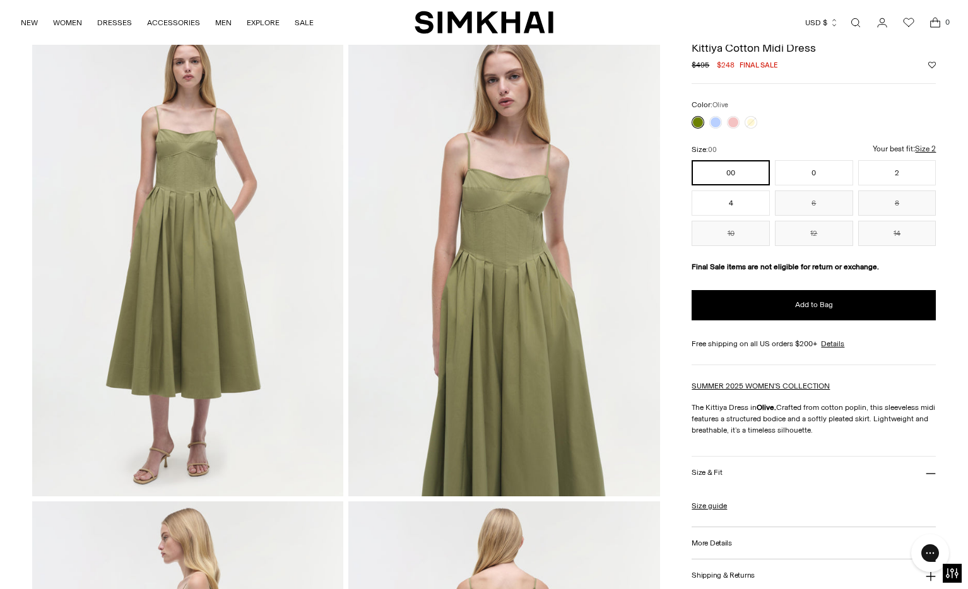
scroll to position [59, 0]
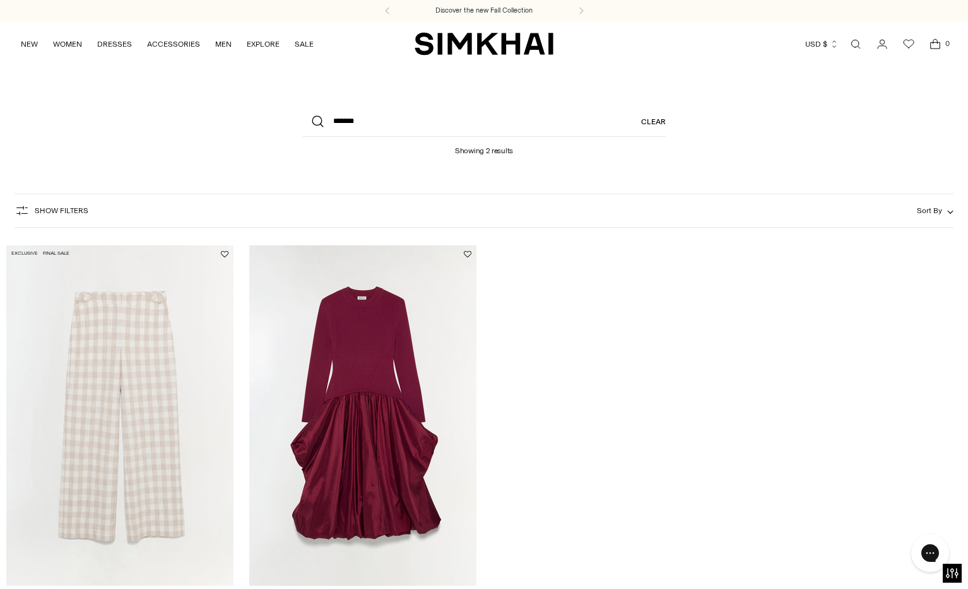
click at [0, 0] on img "Kennedy Cropped Pant" at bounding box center [0, 0] width 0 height 0
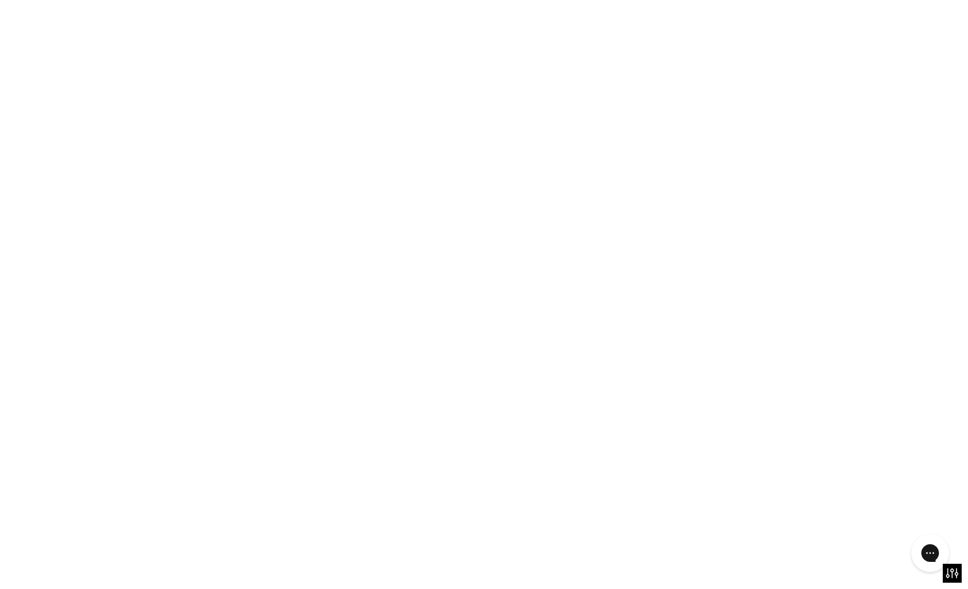
scroll to position [324, 0]
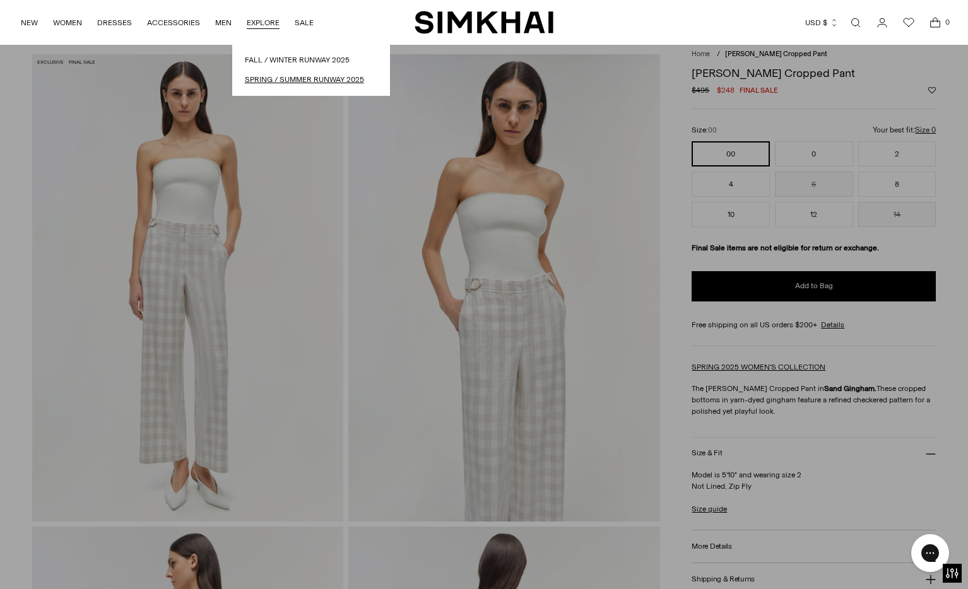
click at [291, 74] on link "Spring / Summer Runway 2025" at bounding box center [311, 80] width 133 height 12
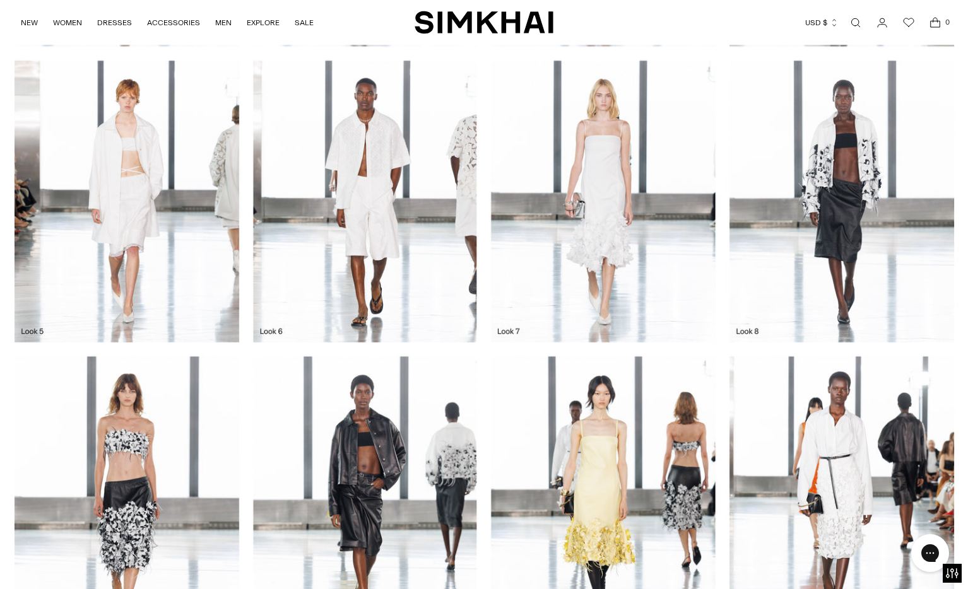
scroll to position [851, 0]
